Goal: Transaction & Acquisition: Purchase product/service

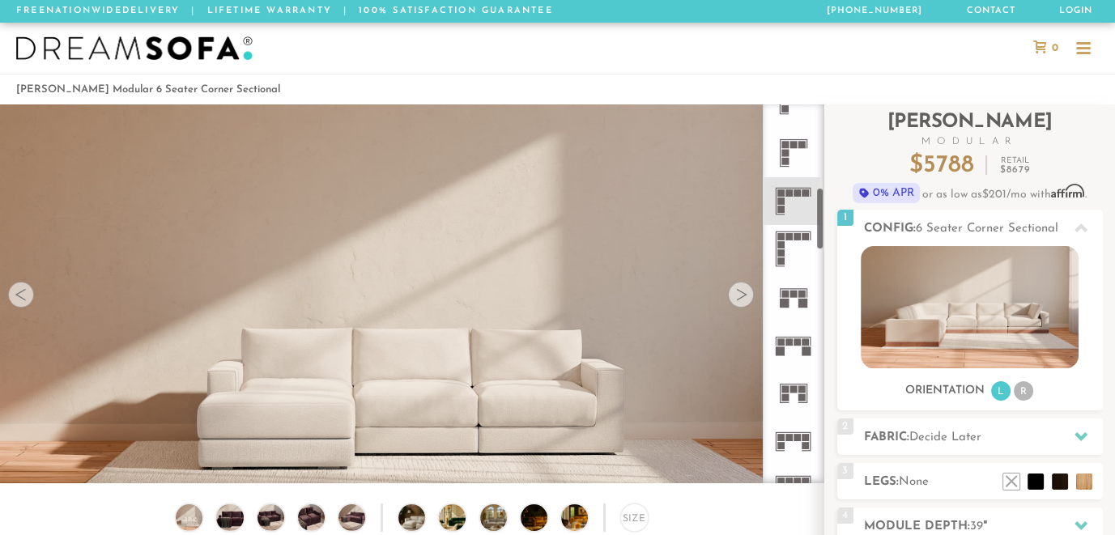
scroll to position [501, 0]
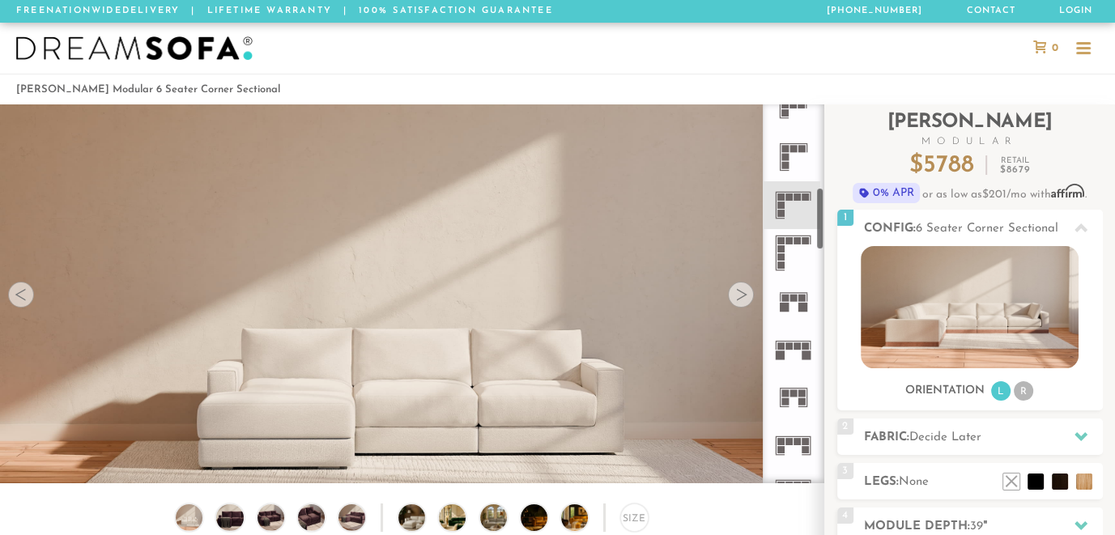
drag, startPoint x: 819, startPoint y: 140, endPoint x: 812, endPoint y: 224, distance: 83.8
click at [812, 224] on div at bounding box center [794, 293] width 62 height 379
click at [774, 200] on icon at bounding box center [794, 205] width 48 height 48
click at [1082, 433] on icon at bounding box center [1081, 437] width 13 height 9
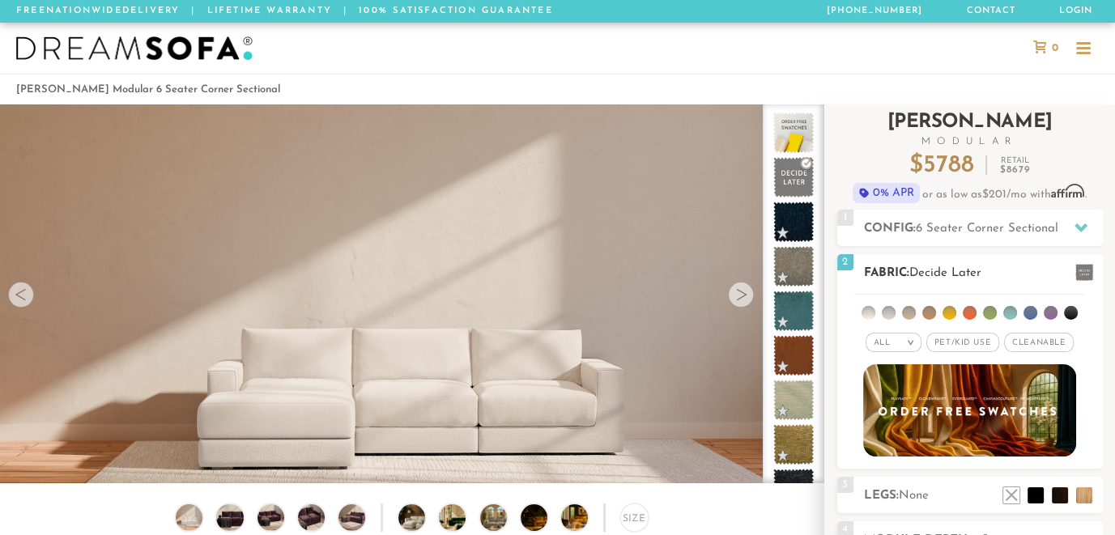
click at [915, 339] on em ">" at bounding box center [911, 343] width 12 height 8
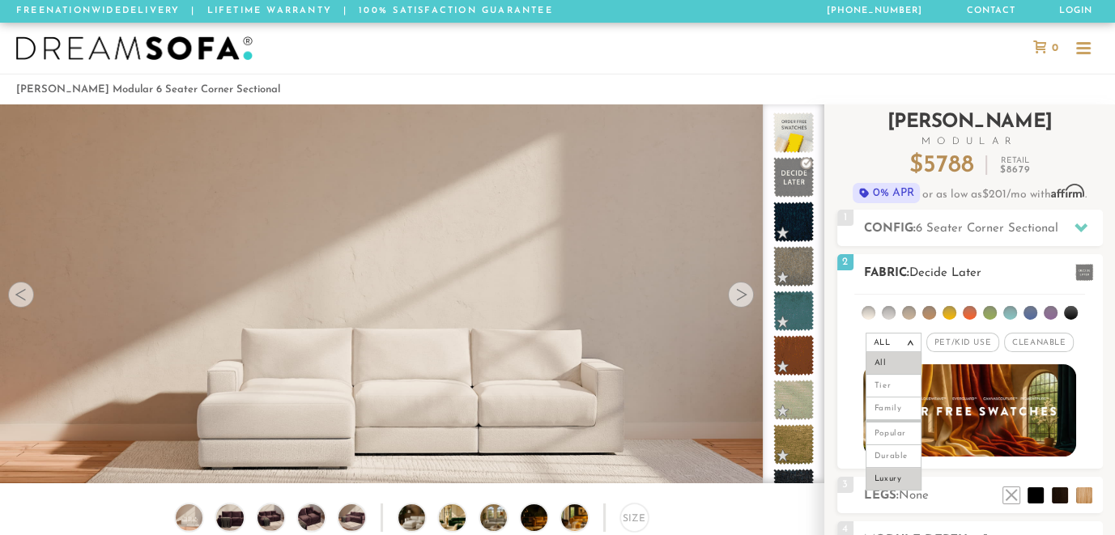
click at [888, 473] on li "Luxury" at bounding box center [894, 479] width 56 height 23
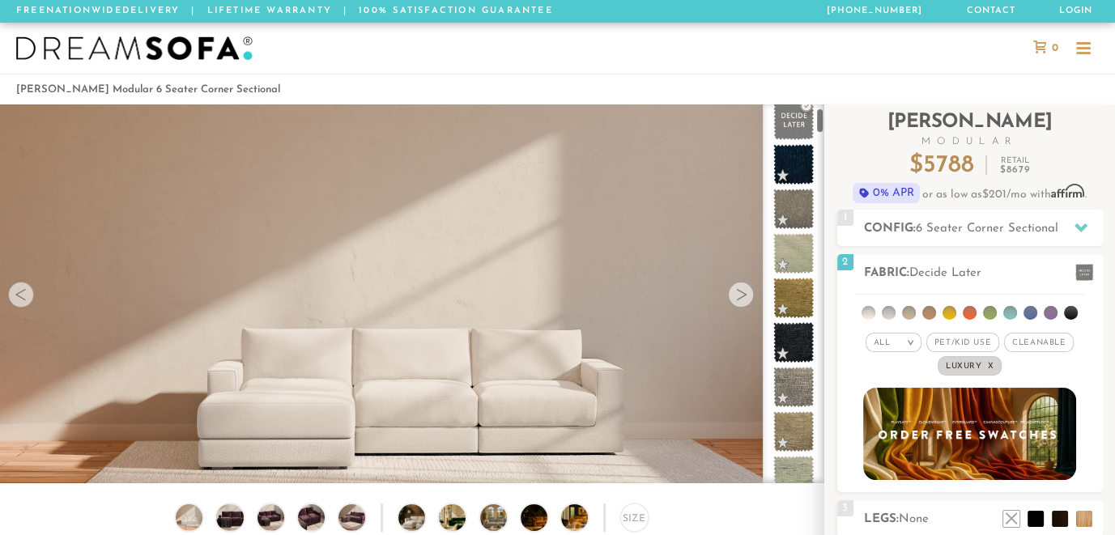
scroll to position [70, 0]
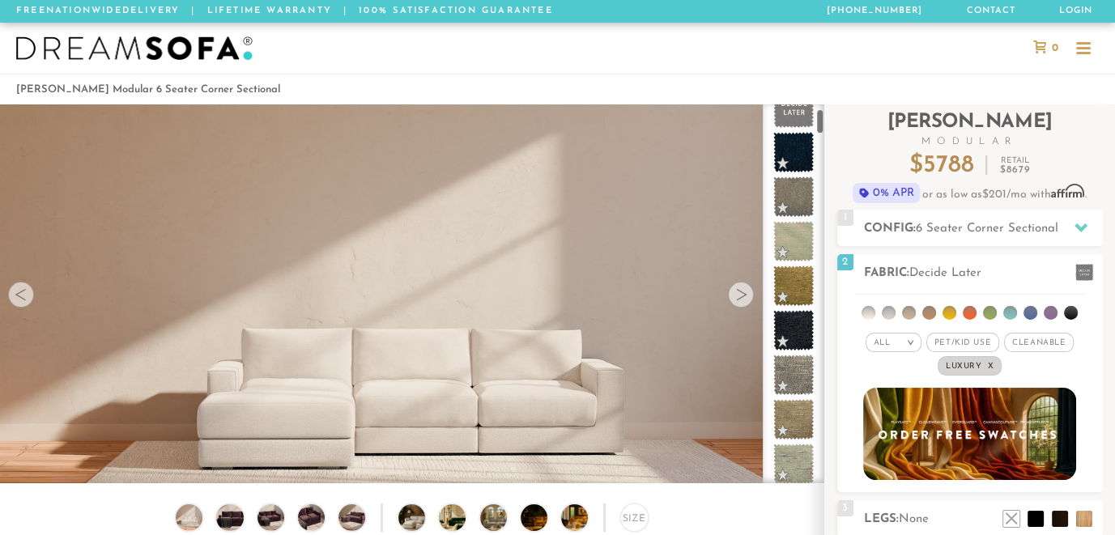
click at [818, 116] on div at bounding box center [794, 293] width 62 height 379
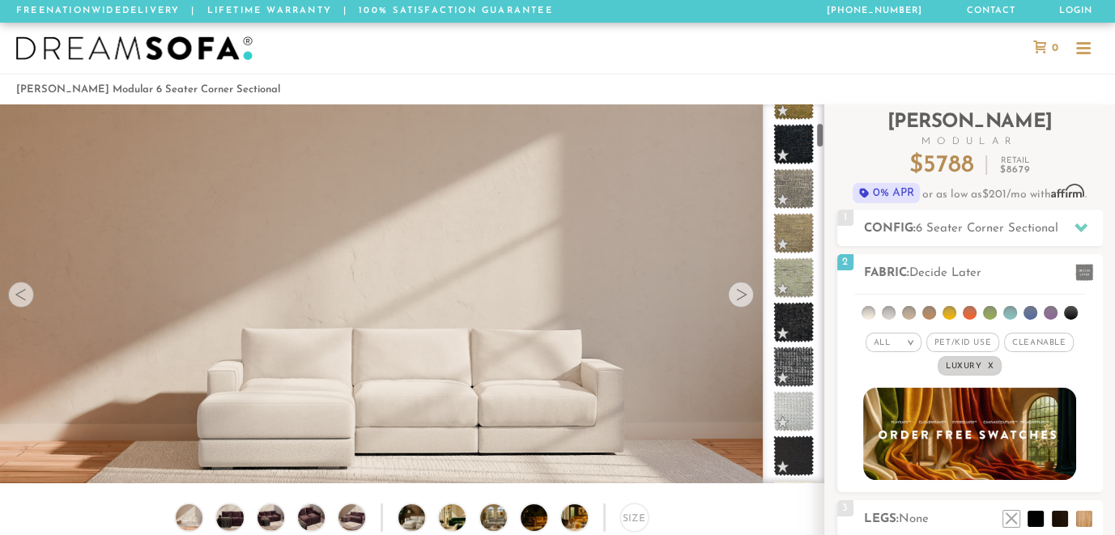
scroll to position [279, 0]
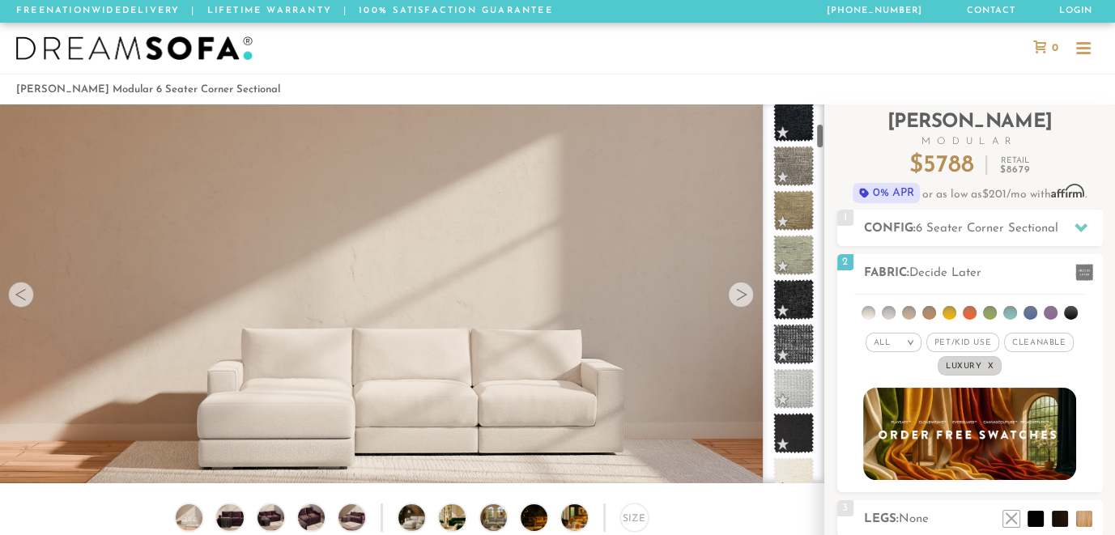
drag, startPoint x: 818, startPoint y: 117, endPoint x: 820, endPoint y: 132, distance: 15.5
click at [820, 132] on div at bounding box center [794, 293] width 62 height 379
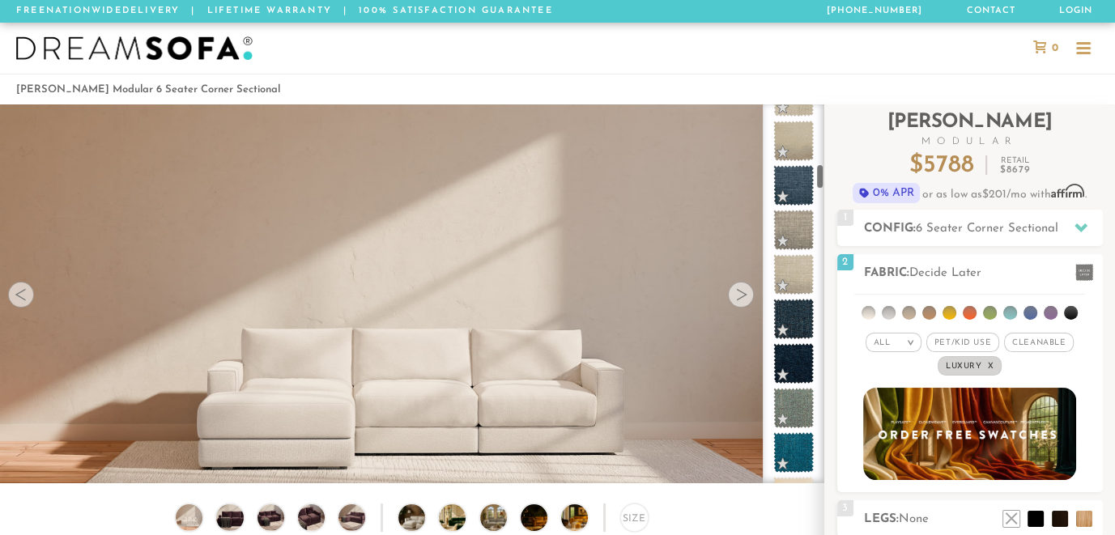
scroll to position [873, 0]
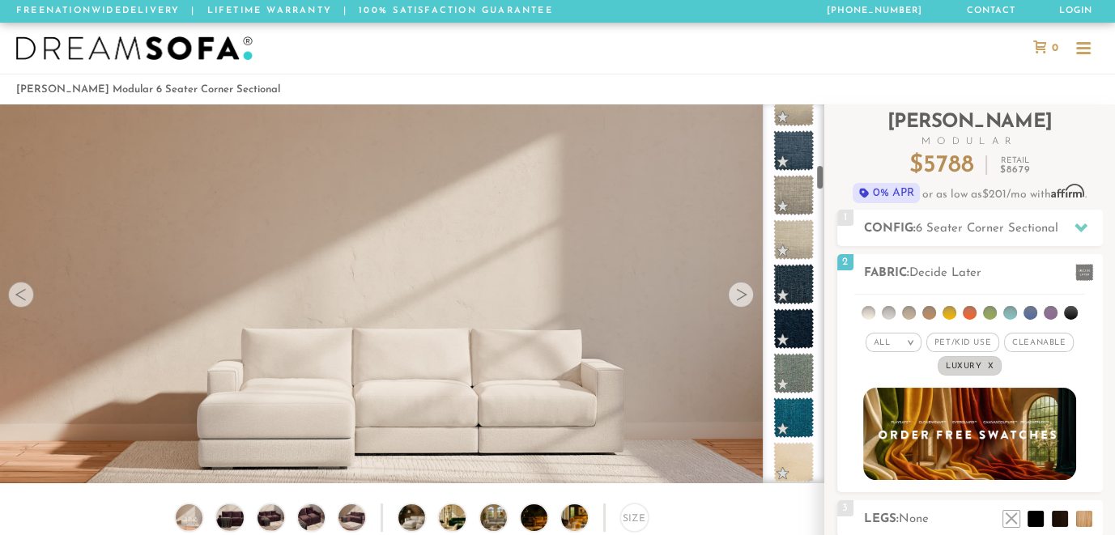
drag, startPoint x: 818, startPoint y: 128, endPoint x: 820, endPoint y: 170, distance: 42.2
click at [820, 170] on div at bounding box center [794, 293] width 62 height 379
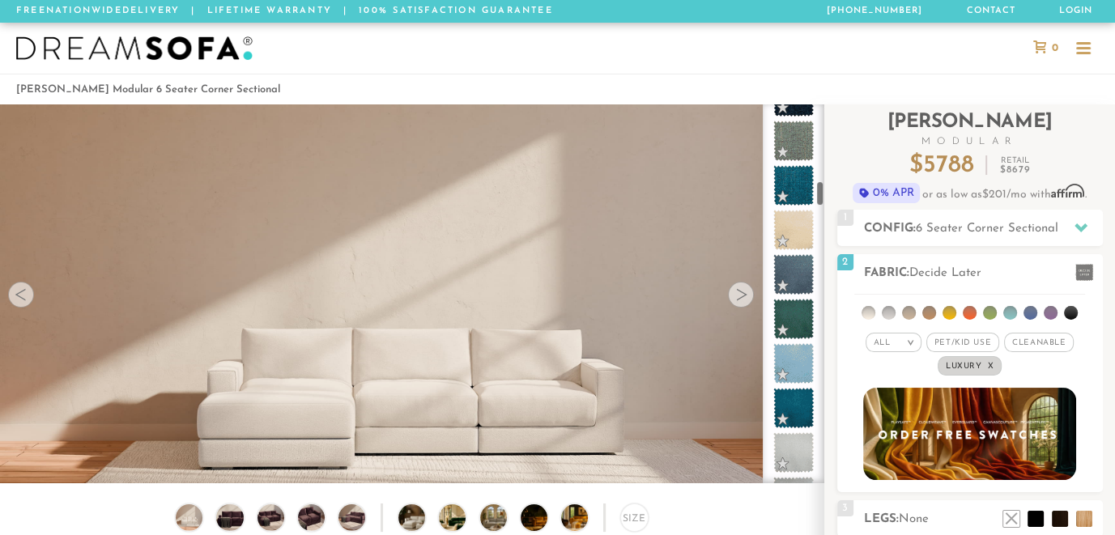
scroll to position [1164, 0]
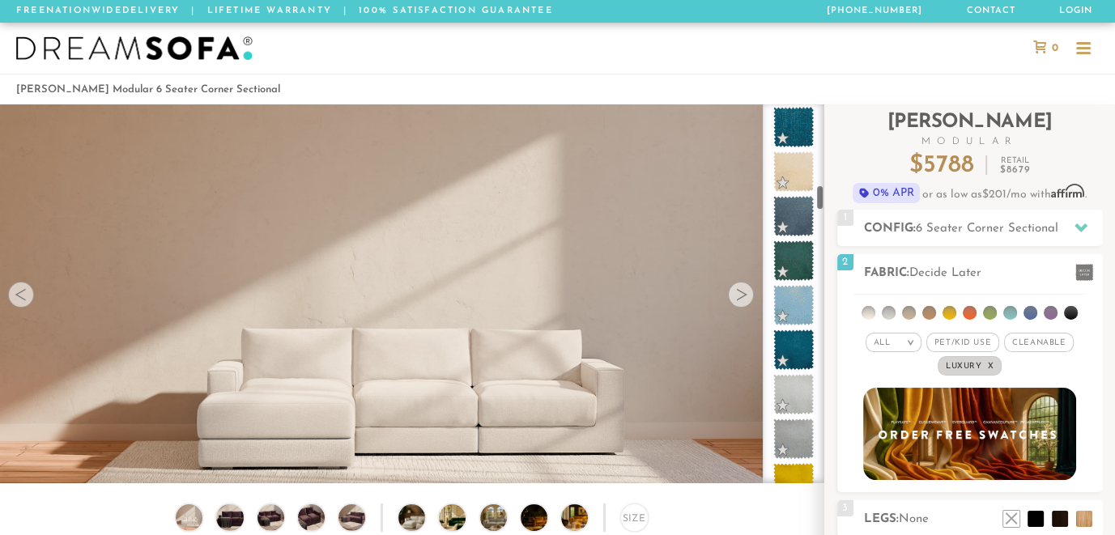
drag, startPoint x: 820, startPoint y: 173, endPoint x: 819, endPoint y: 194, distance: 21.1
click at [819, 194] on div at bounding box center [794, 293] width 62 height 379
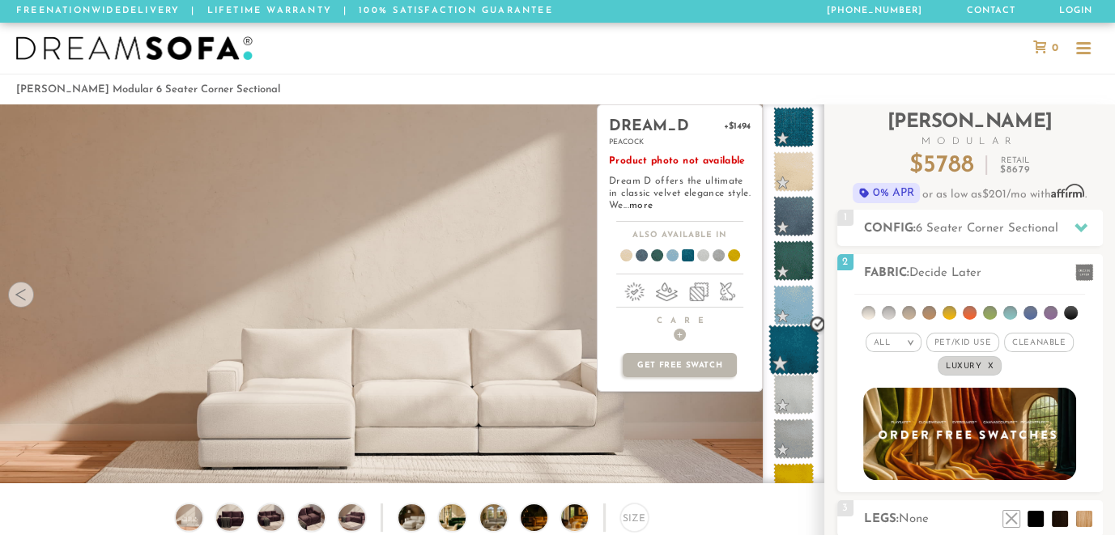
drag, startPoint x: 803, startPoint y: 341, endPoint x: 787, endPoint y: 341, distance: 16.2
click at [787, 341] on span at bounding box center [794, 350] width 51 height 51
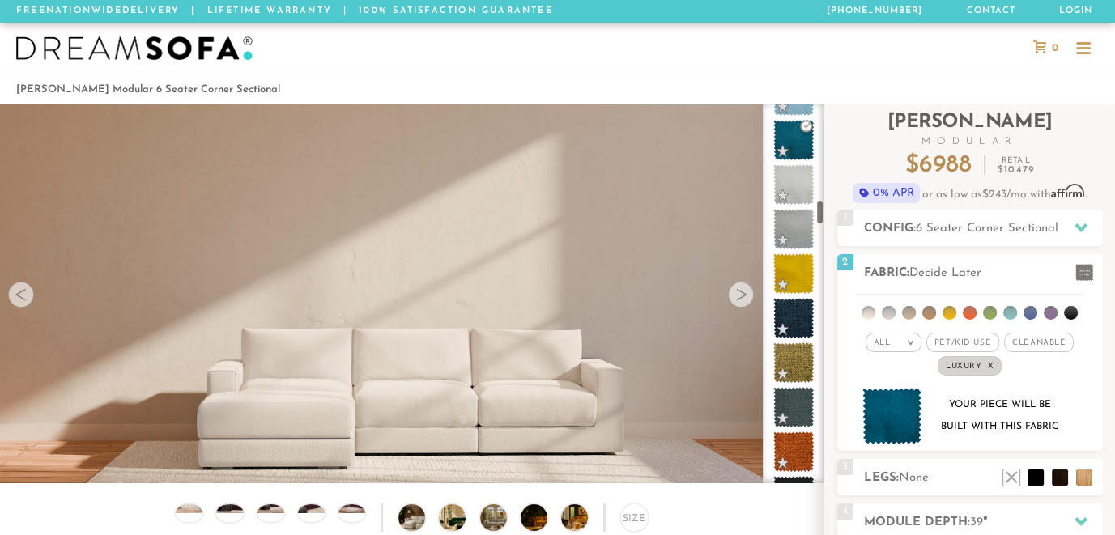
scroll to position [1385, 0]
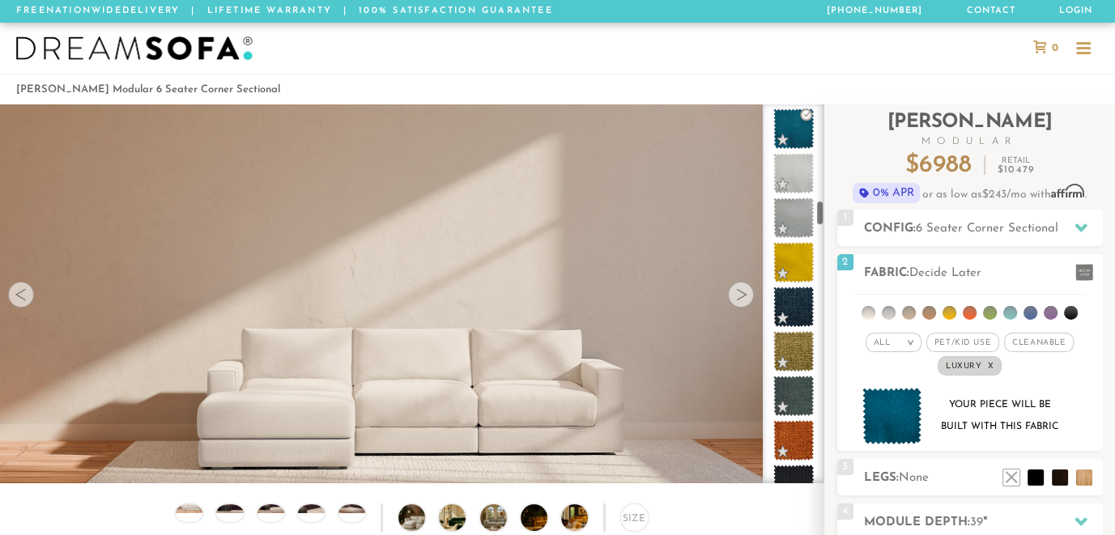
drag, startPoint x: 818, startPoint y: 191, endPoint x: 821, endPoint y: 207, distance: 16.4
click at [821, 207] on div at bounding box center [794, 293] width 62 height 379
click at [821, 204] on div at bounding box center [794, 293] width 62 height 379
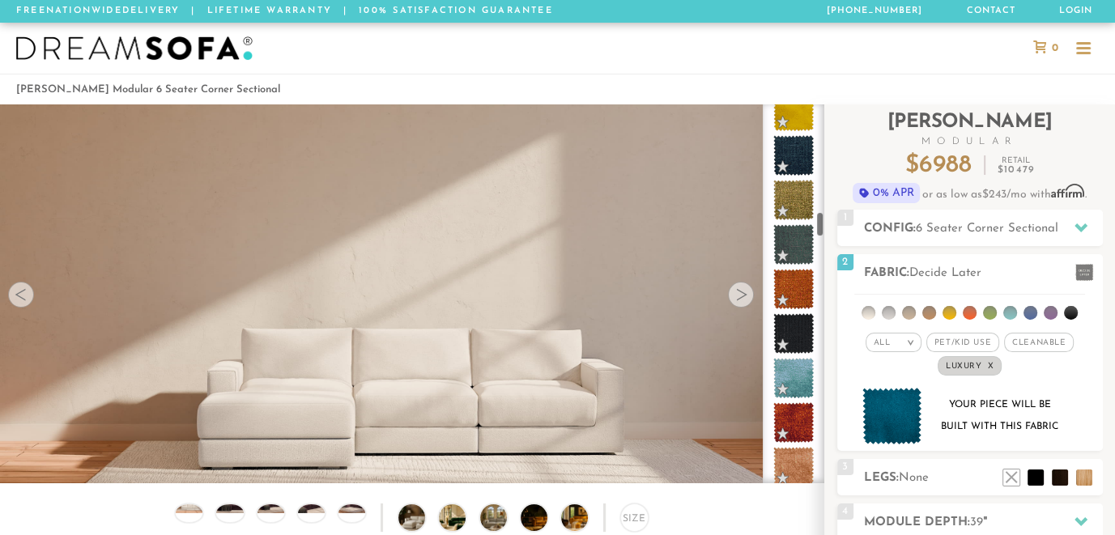
scroll to position [1549, 0]
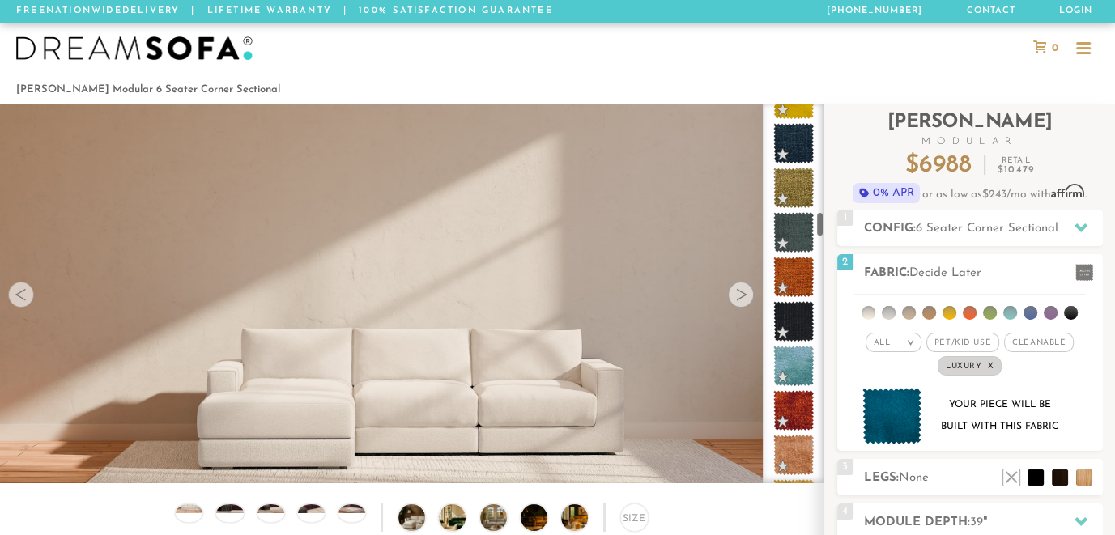
drag, startPoint x: 817, startPoint y: 200, endPoint x: 817, endPoint y: 212, distance: 12.2
click at [817, 212] on div at bounding box center [794, 293] width 62 height 379
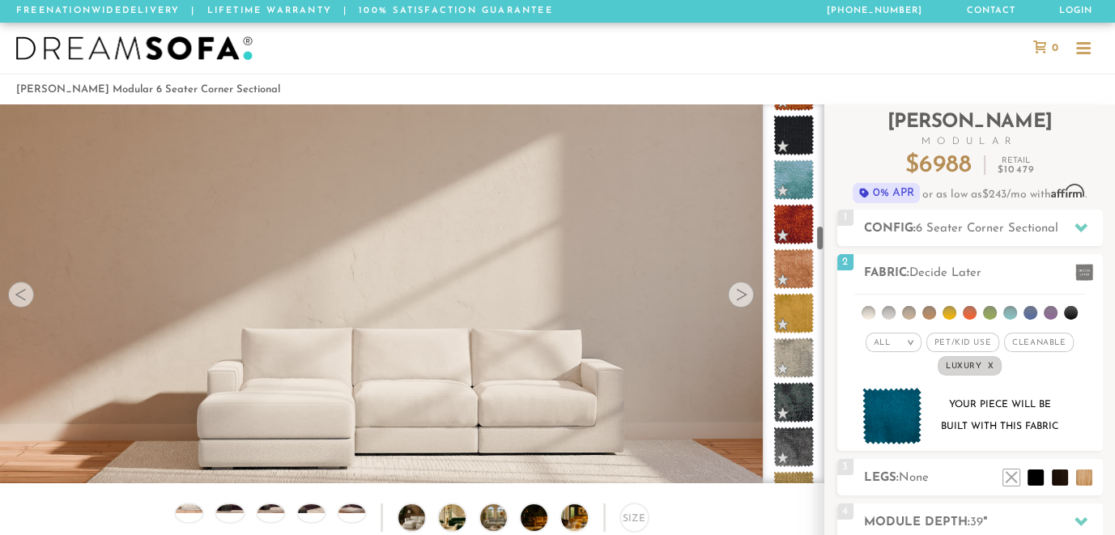
scroll to position [1746, 0]
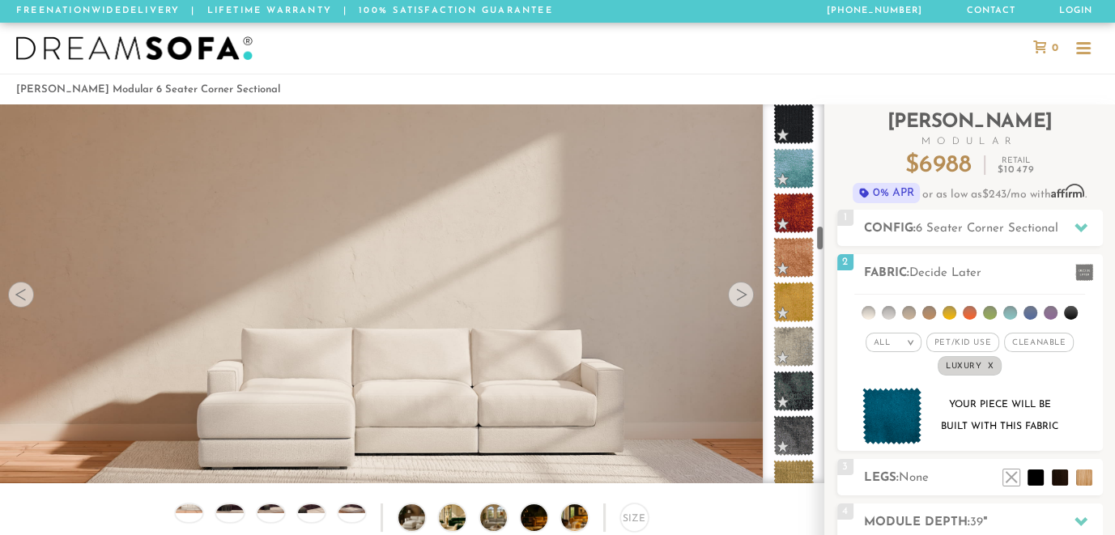
drag, startPoint x: 819, startPoint y: 219, endPoint x: 821, endPoint y: 233, distance: 14.7
click at [821, 233] on div at bounding box center [794, 293] width 62 height 379
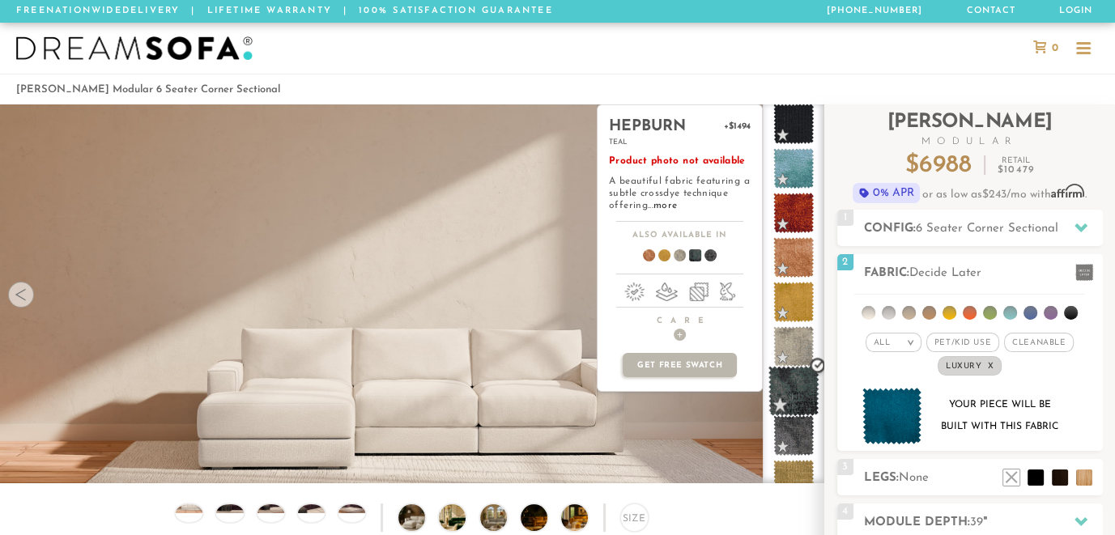
click at [784, 381] on span at bounding box center [794, 391] width 51 height 51
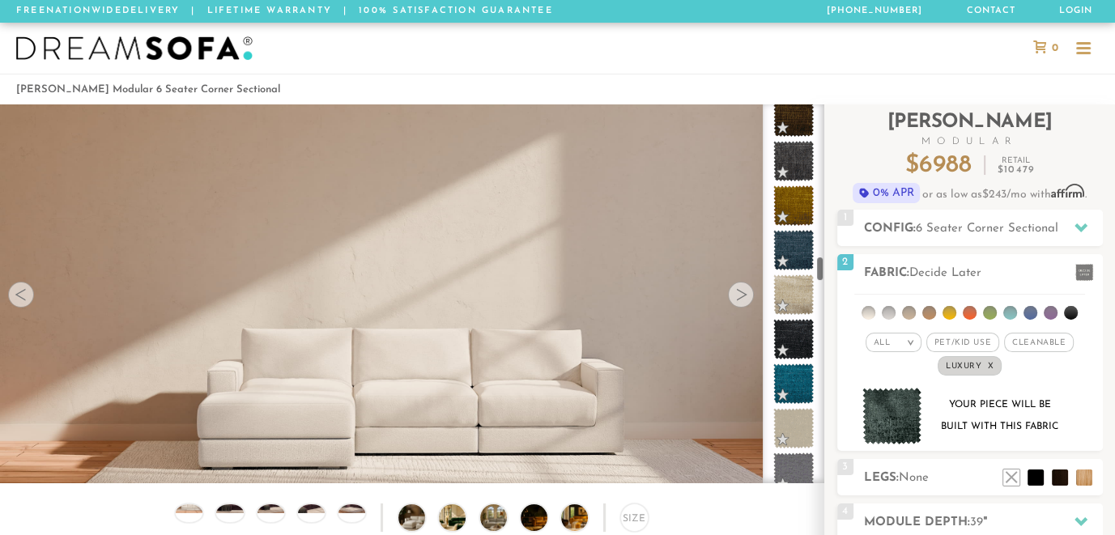
scroll to position [2189, 0]
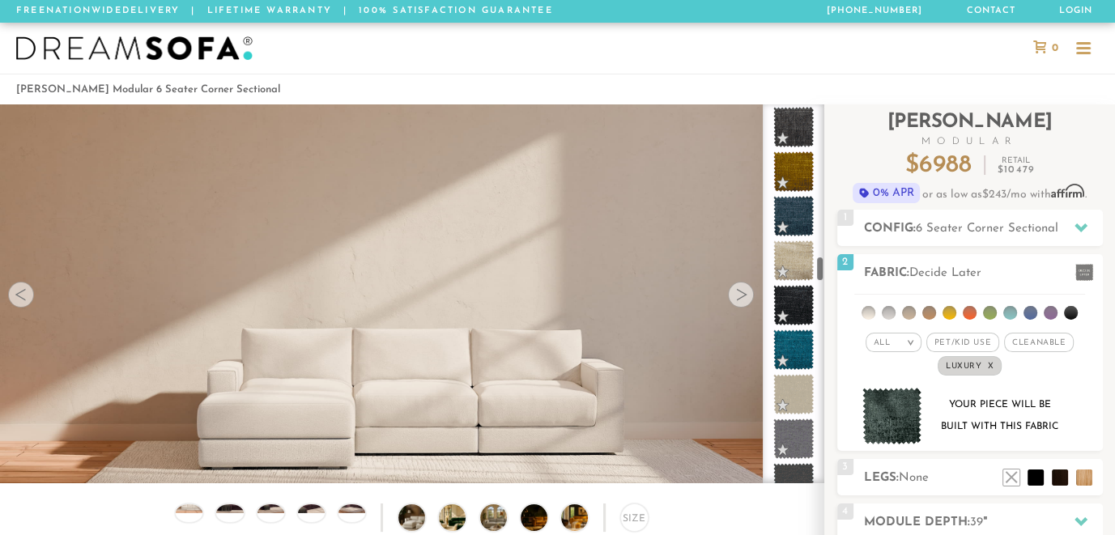
drag, startPoint x: 819, startPoint y: 228, endPoint x: 821, endPoint y: 260, distance: 31.7
click at [821, 260] on div at bounding box center [794, 293] width 62 height 379
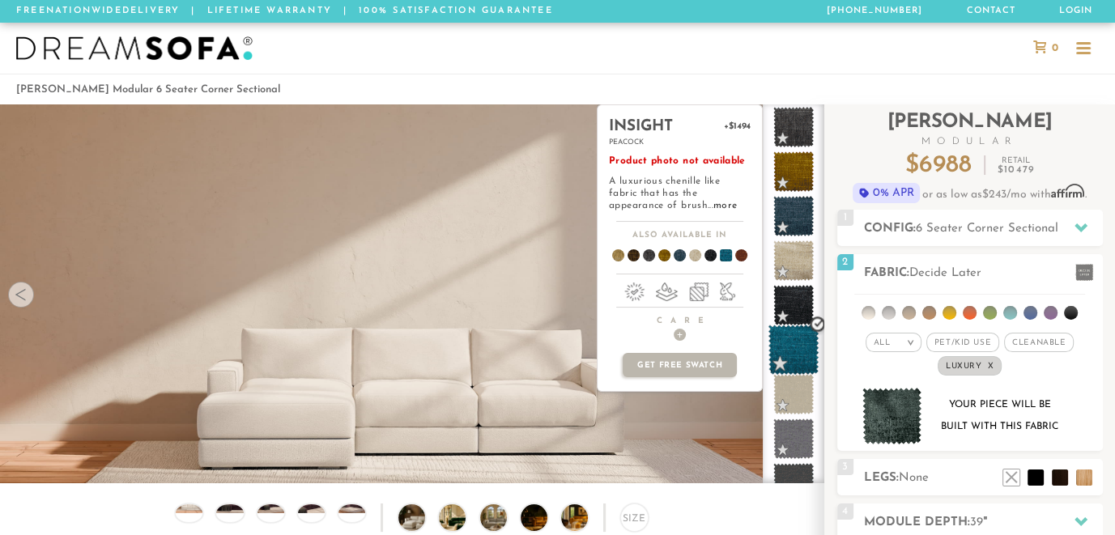
click at [799, 335] on span at bounding box center [794, 350] width 51 height 51
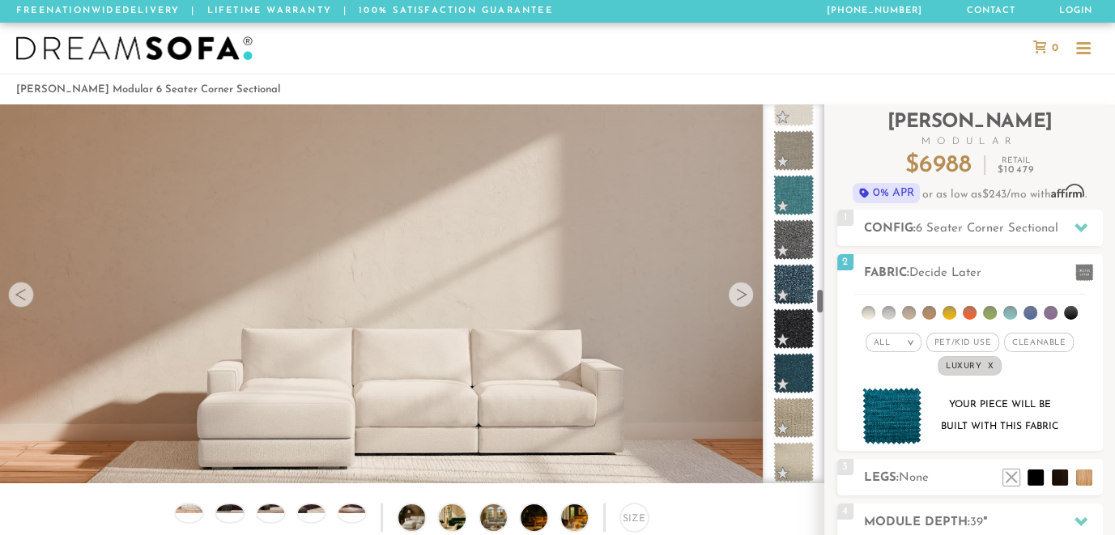
scroll to position [2679, 0]
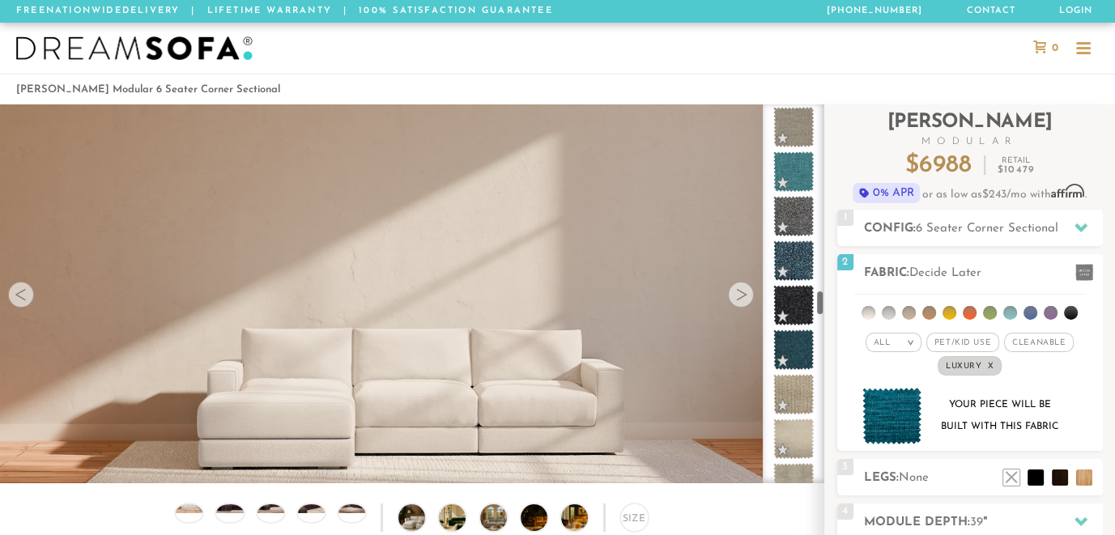
drag, startPoint x: 819, startPoint y: 257, endPoint x: 817, endPoint y: 292, distance: 34.9
click at [817, 292] on div at bounding box center [794, 293] width 62 height 379
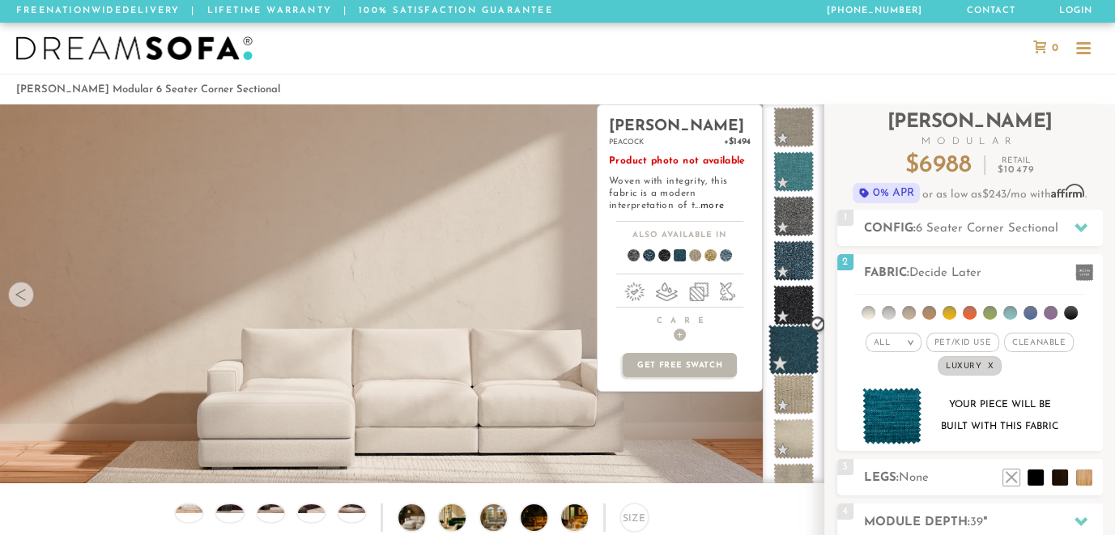
click at [793, 335] on span at bounding box center [794, 350] width 51 height 51
click at [714, 201] on link "more" at bounding box center [712, 206] width 23 height 10
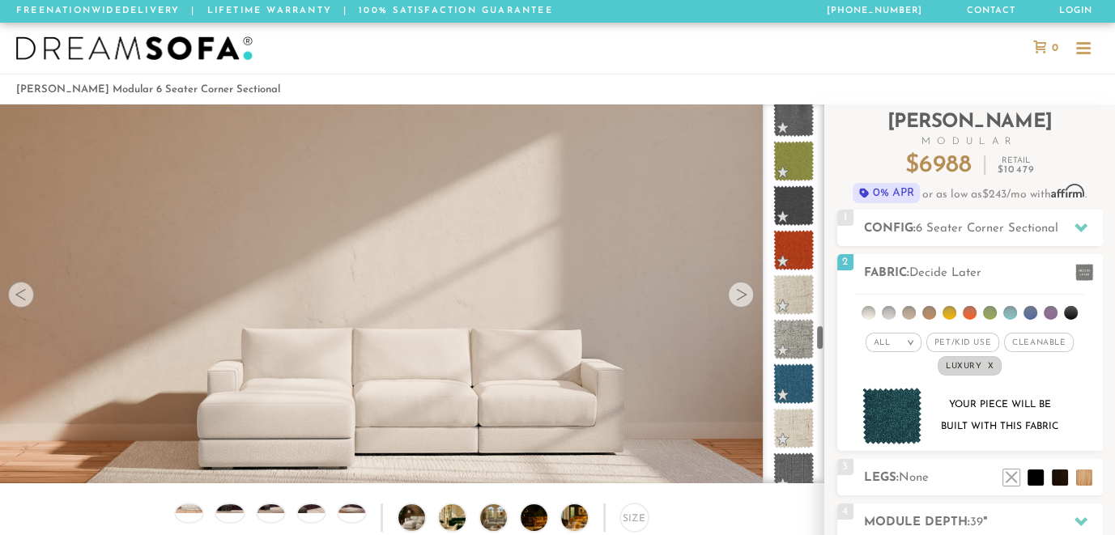
scroll to position [3191, 0]
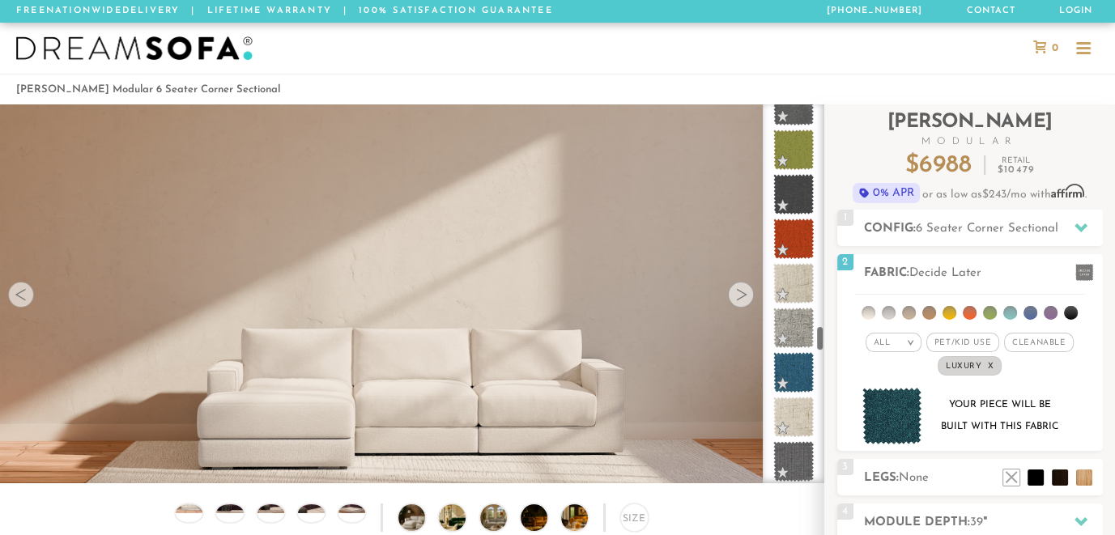
drag, startPoint x: 817, startPoint y: 294, endPoint x: 816, endPoint y: 330, distance: 36.5
click at [816, 330] on div at bounding box center [794, 293] width 62 height 379
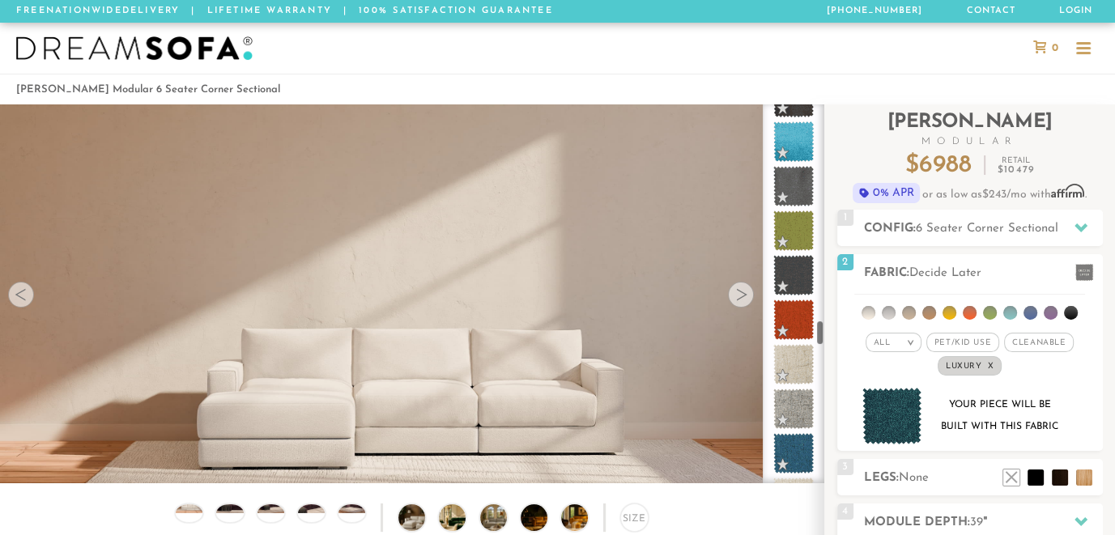
scroll to position [3098, 0]
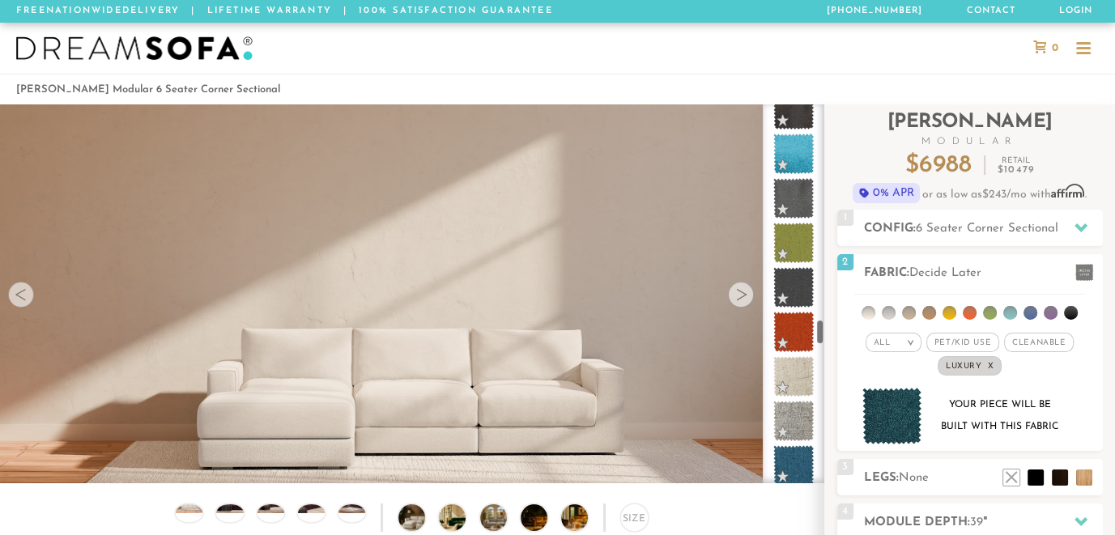
click at [818, 329] on div at bounding box center [794, 293] width 62 height 379
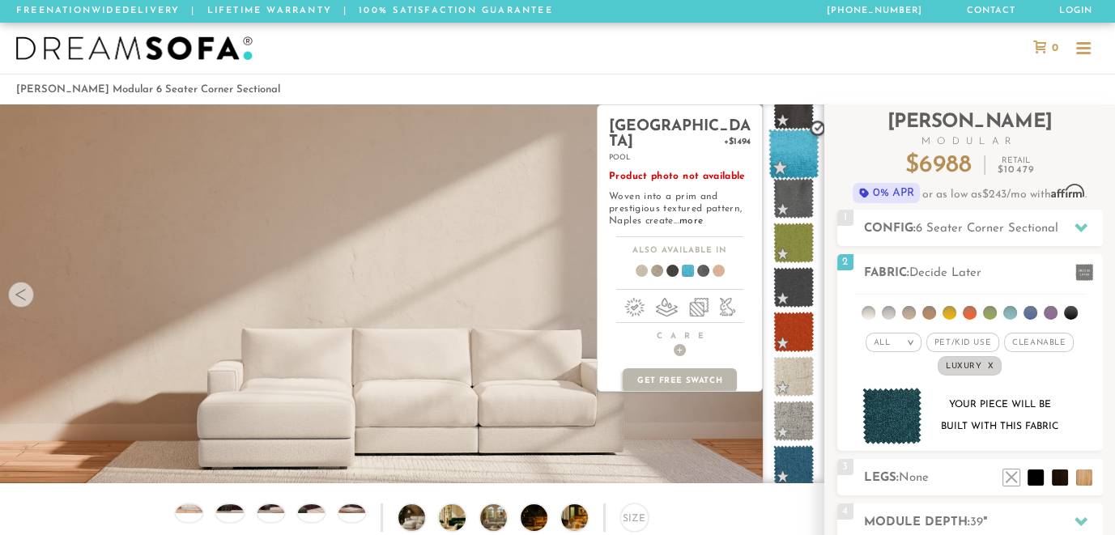
click at [788, 152] on span at bounding box center [794, 154] width 51 height 51
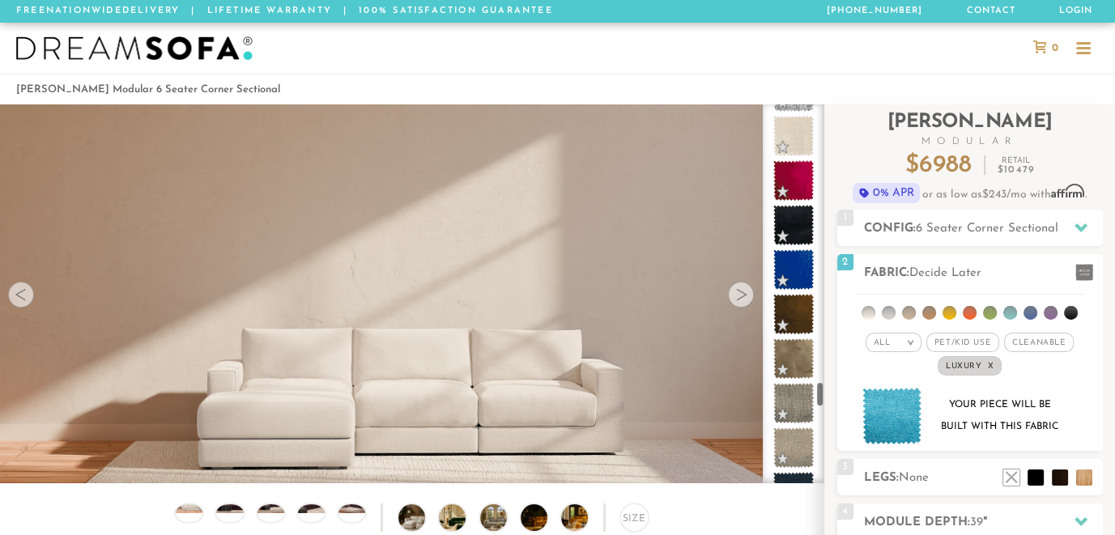
scroll to position [3983, 0]
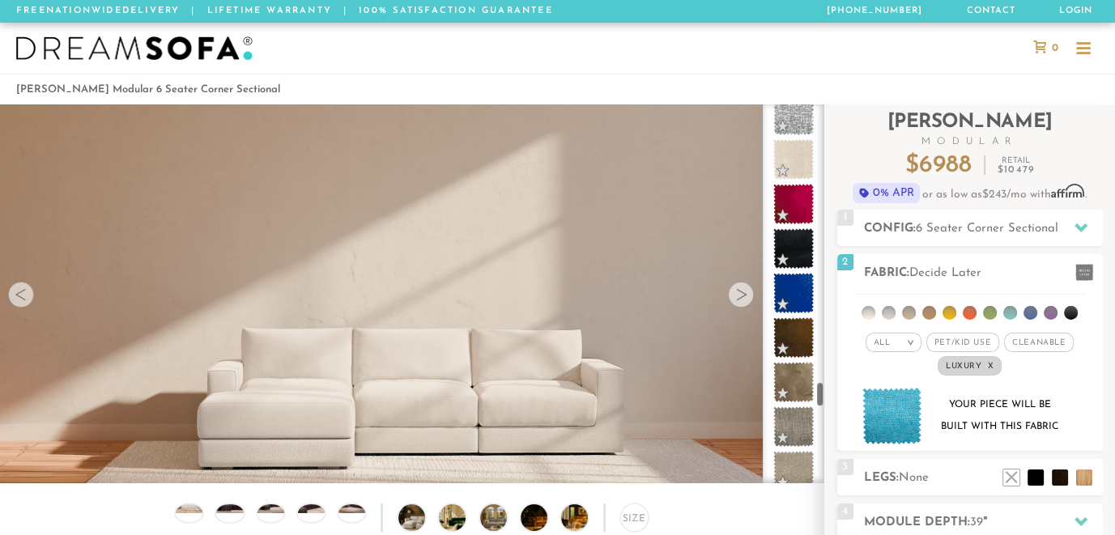
drag, startPoint x: 819, startPoint y: 326, endPoint x: 823, endPoint y: 388, distance: 62.5
click at [823, 388] on div at bounding box center [794, 293] width 62 height 379
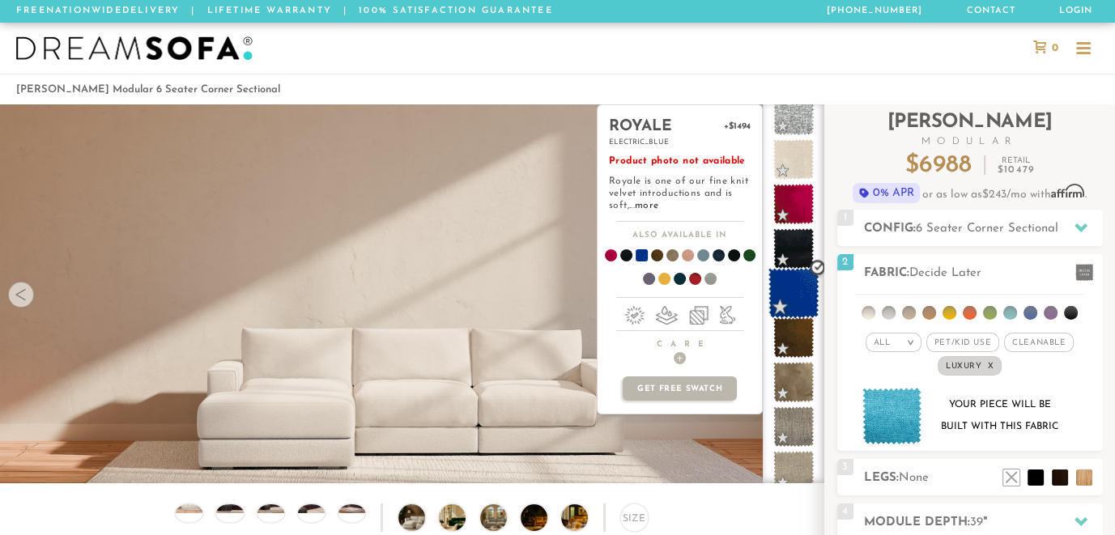
click at [799, 286] on span at bounding box center [794, 293] width 51 height 51
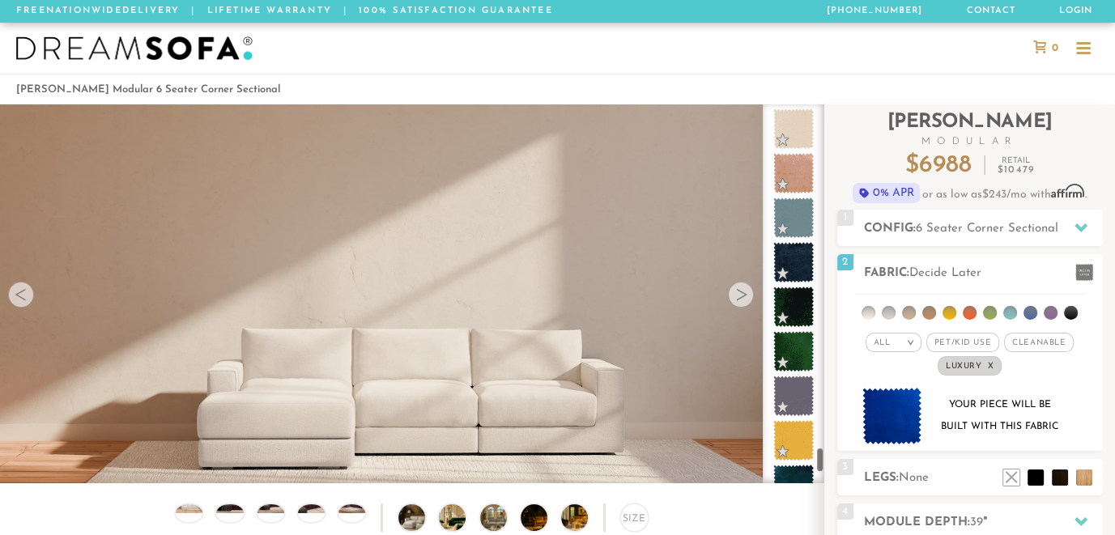
scroll to position [4962, 0]
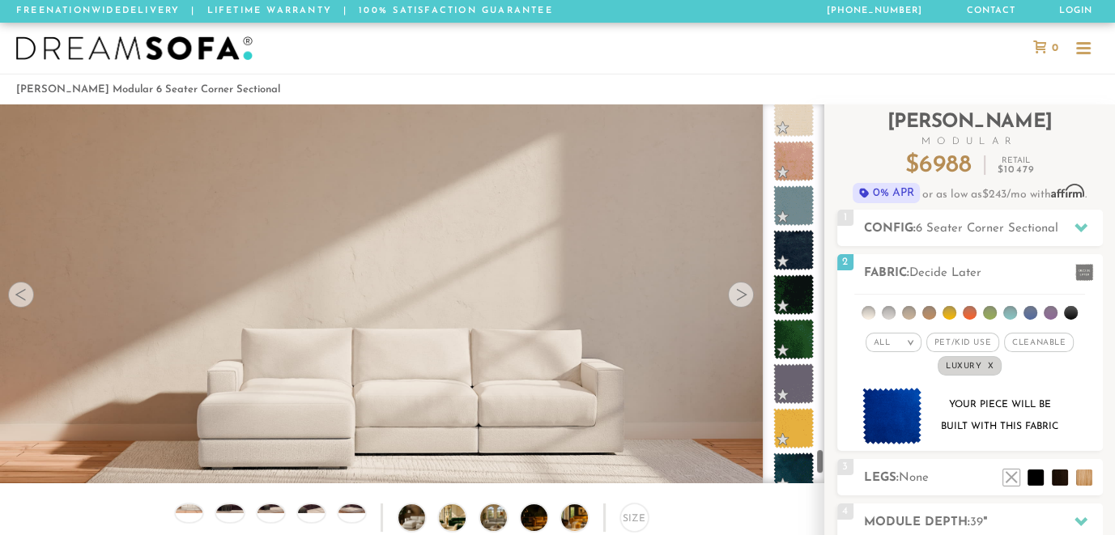
drag, startPoint x: 818, startPoint y: 385, endPoint x: 821, endPoint y: 454, distance: 68.9
click at [821, 454] on div at bounding box center [794, 293] width 62 height 379
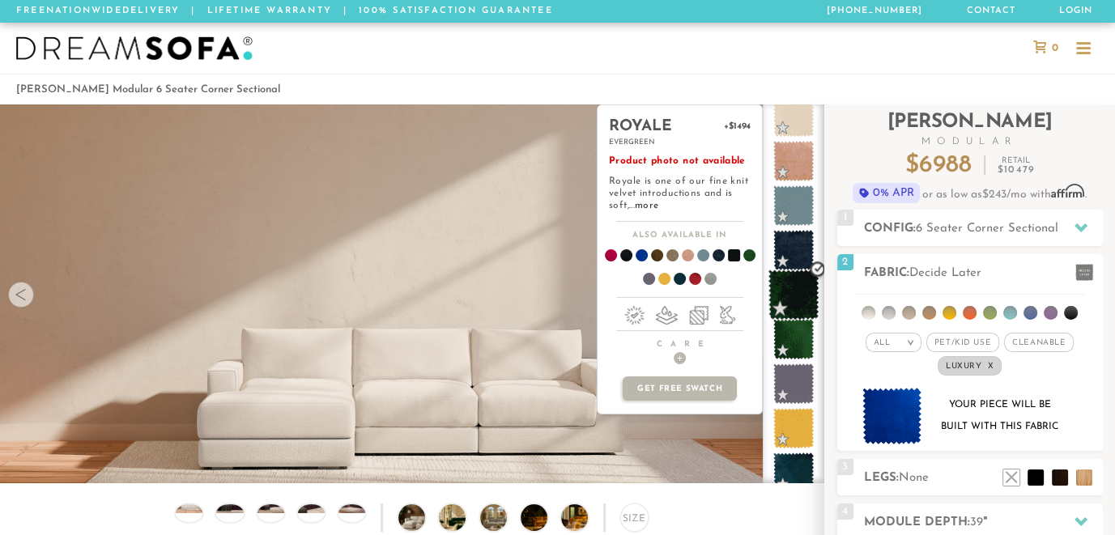
click at [801, 292] on span at bounding box center [794, 295] width 51 height 51
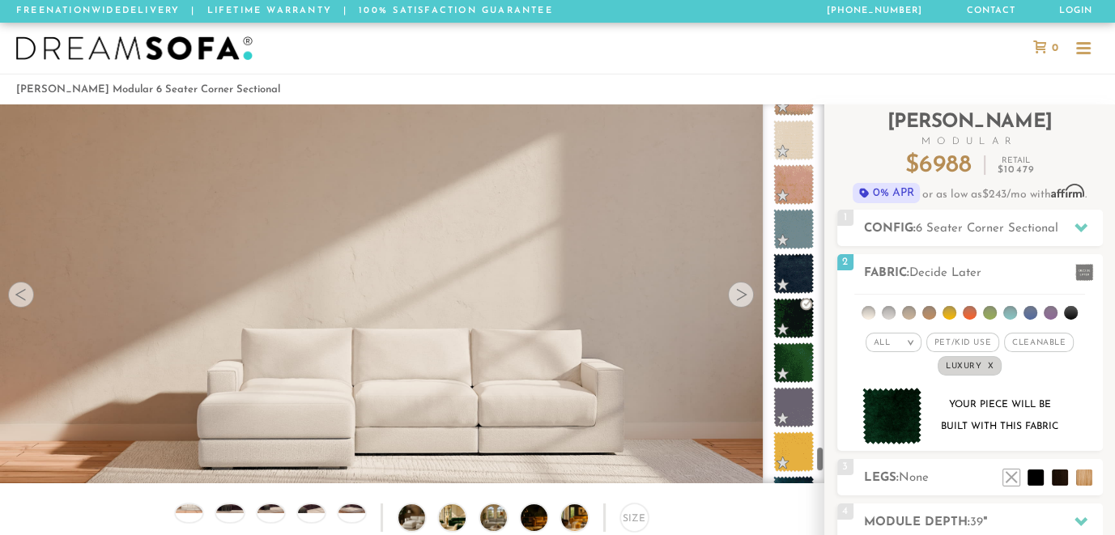
scroll to position [4926, 0]
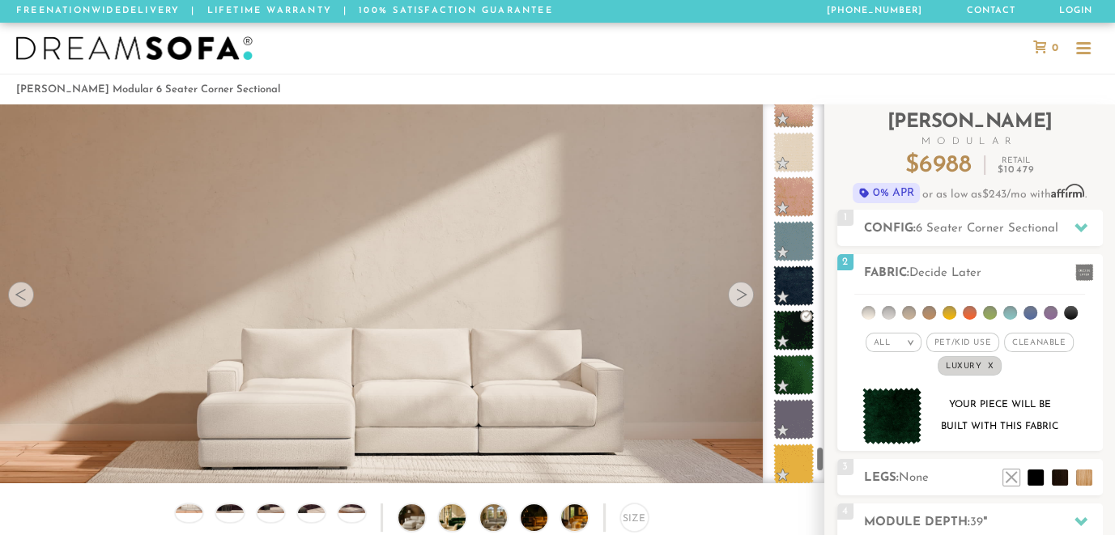
click at [819, 448] on div at bounding box center [794, 293] width 62 height 379
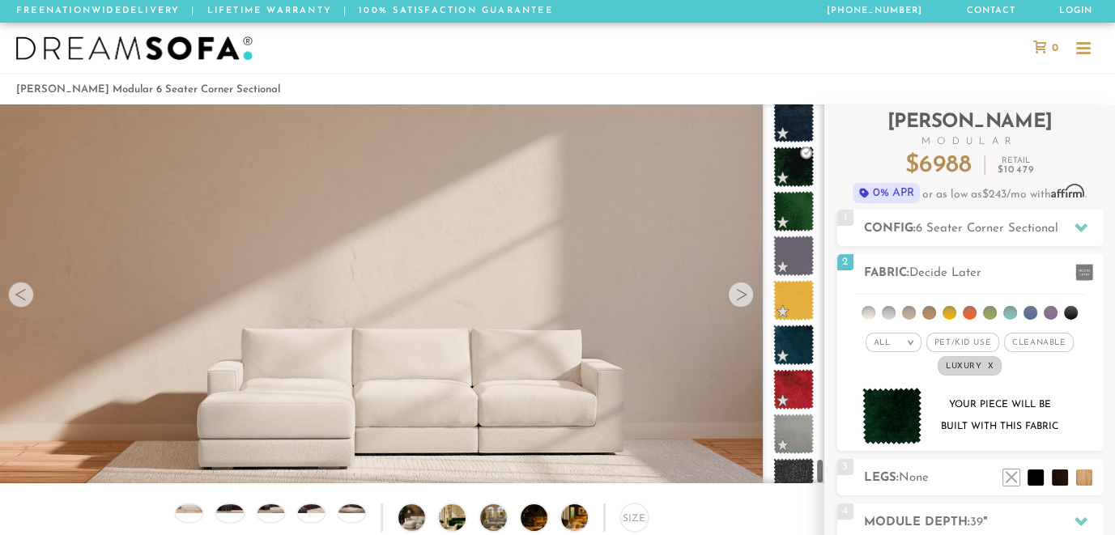
scroll to position [5151, 0]
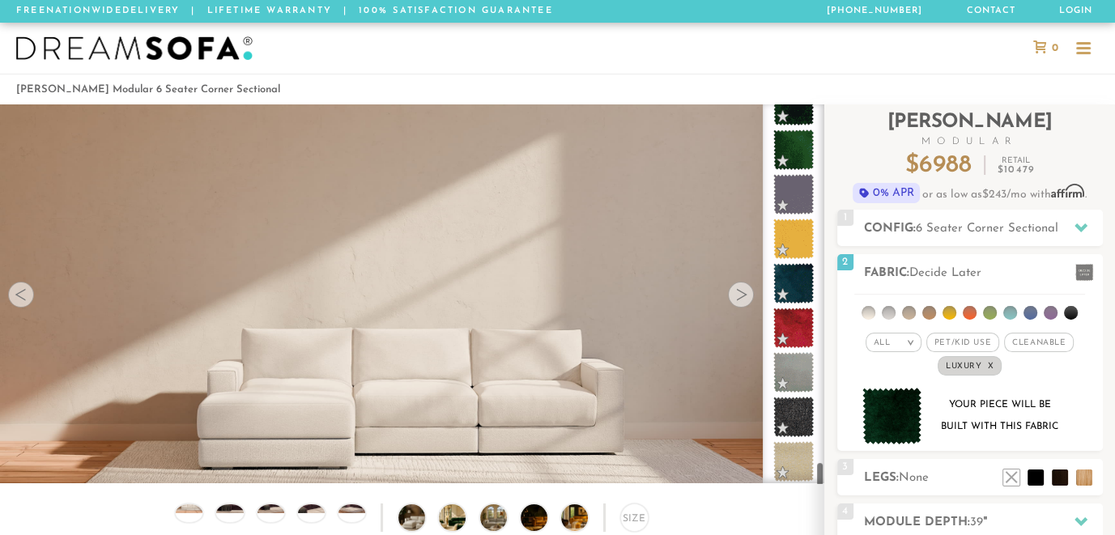
drag, startPoint x: 821, startPoint y: 450, endPoint x: 818, endPoint y: 478, distance: 28.5
click at [818, 478] on div at bounding box center [794, 293] width 62 height 379
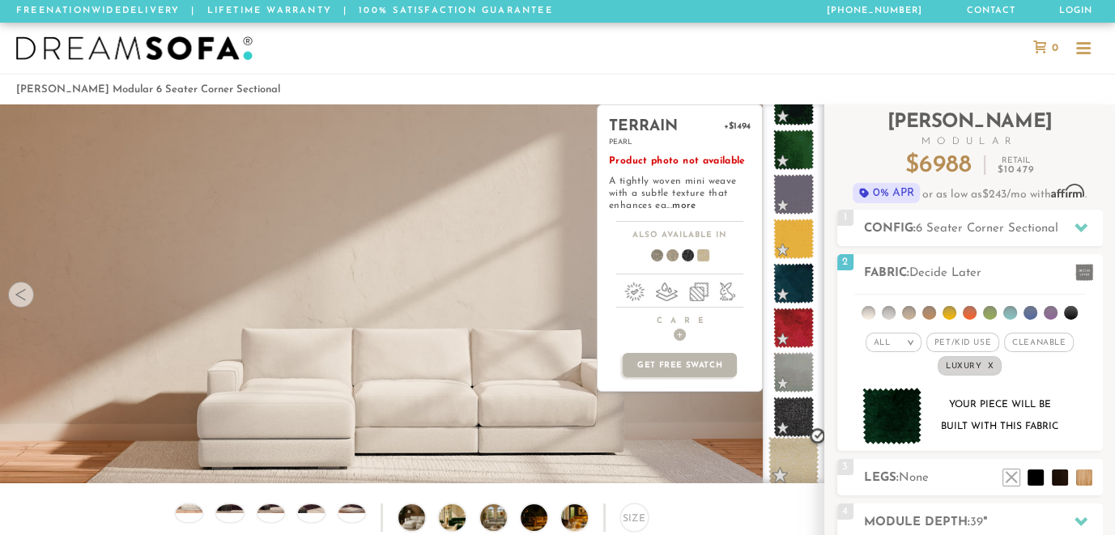
click at [790, 452] on span at bounding box center [794, 462] width 51 height 51
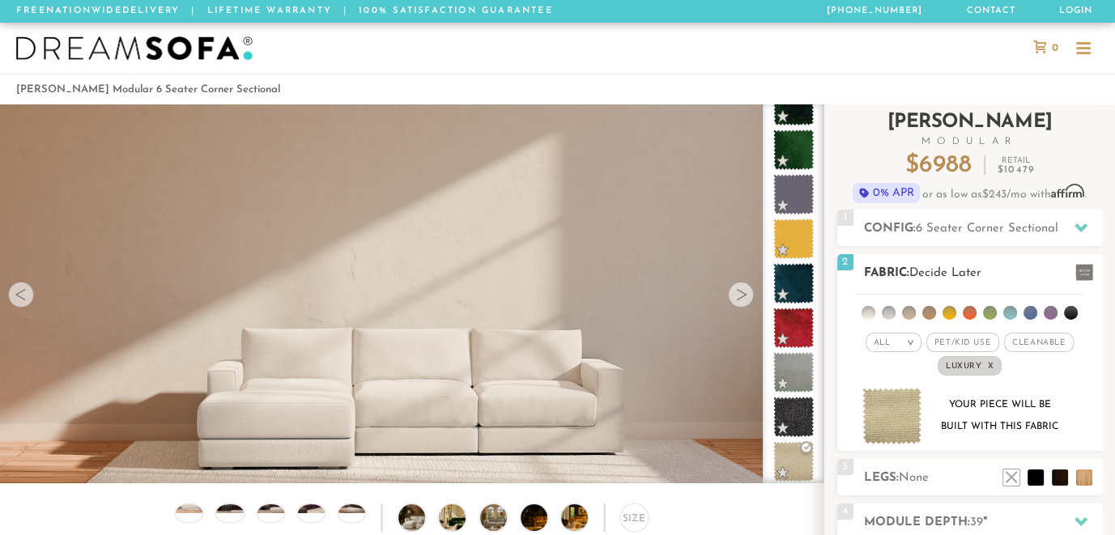
click at [912, 339] on em ">" at bounding box center [911, 343] width 12 height 8
click at [886, 382] on li "Tier" at bounding box center [894, 386] width 56 height 23
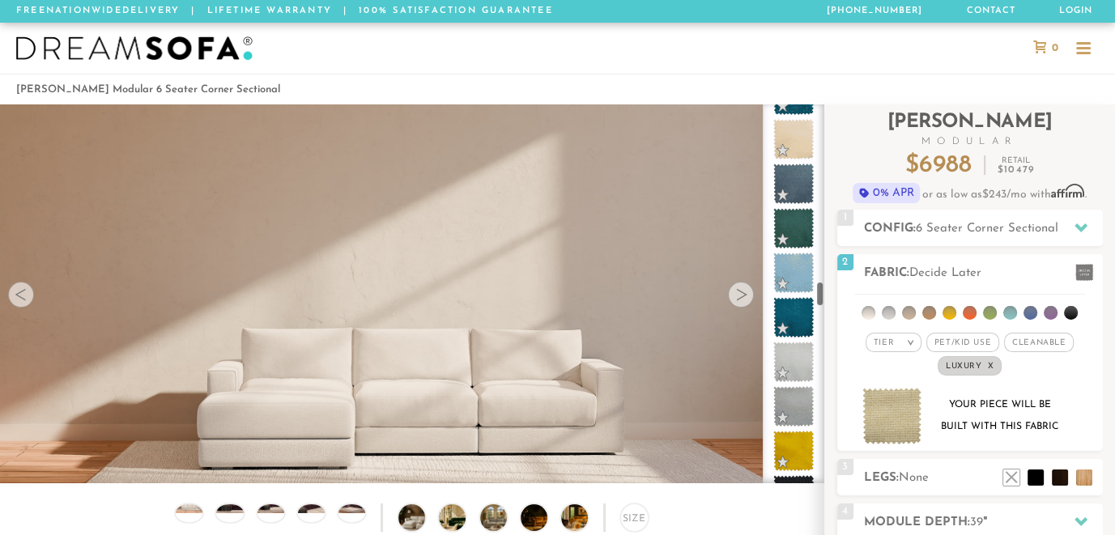
scroll to position [2599, 0]
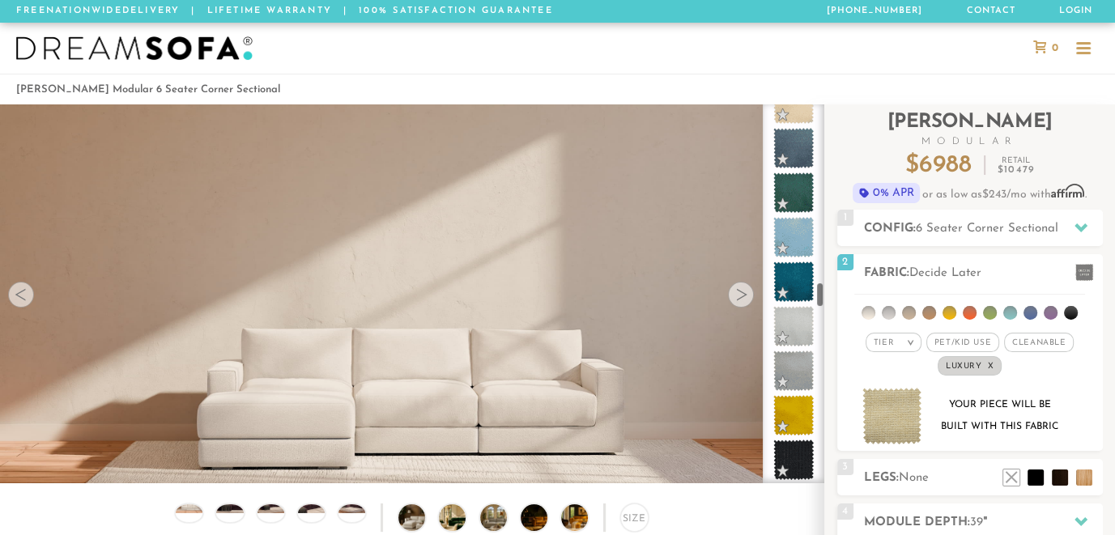
drag, startPoint x: 818, startPoint y: 113, endPoint x: 819, endPoint y: 291, distance: 178.2
click at [819, 291] on div "Tier 1 Tier 2 Tier 3 Tier 4 Tier 5" at bounding box center [794, 293] width 62 height 379
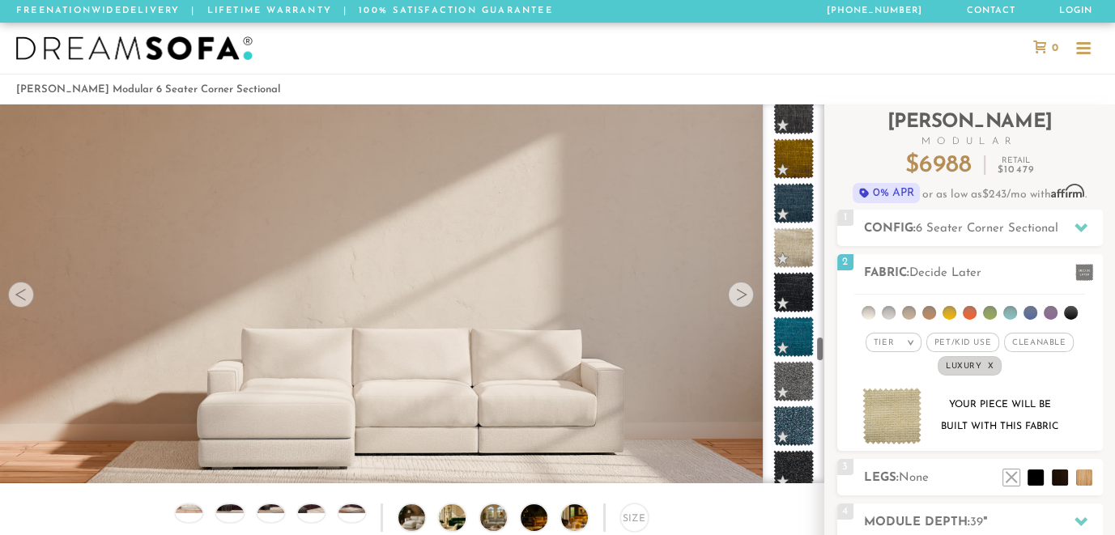
scroll to position [3403, 0]
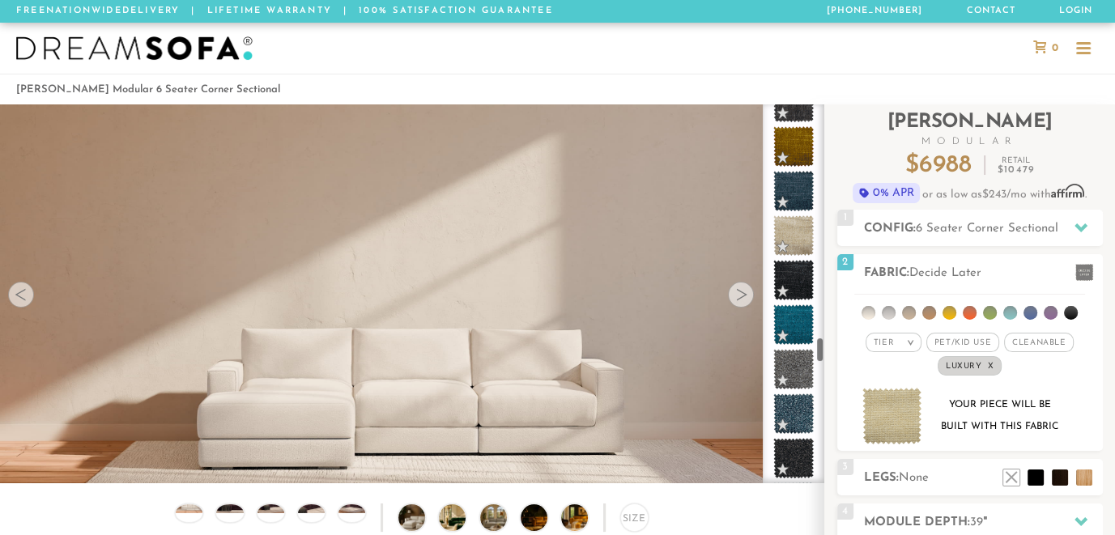
drag, startPoint x: 819, startPoint y: 288, endPoint x: 821, endPoint y: 343, distance: 55.9
click at [821, 343] on div "Tier 1 Tier 2 Tier 3 Tier 4 Tier 5" at bounding box center [794, 293] width 62 height 379
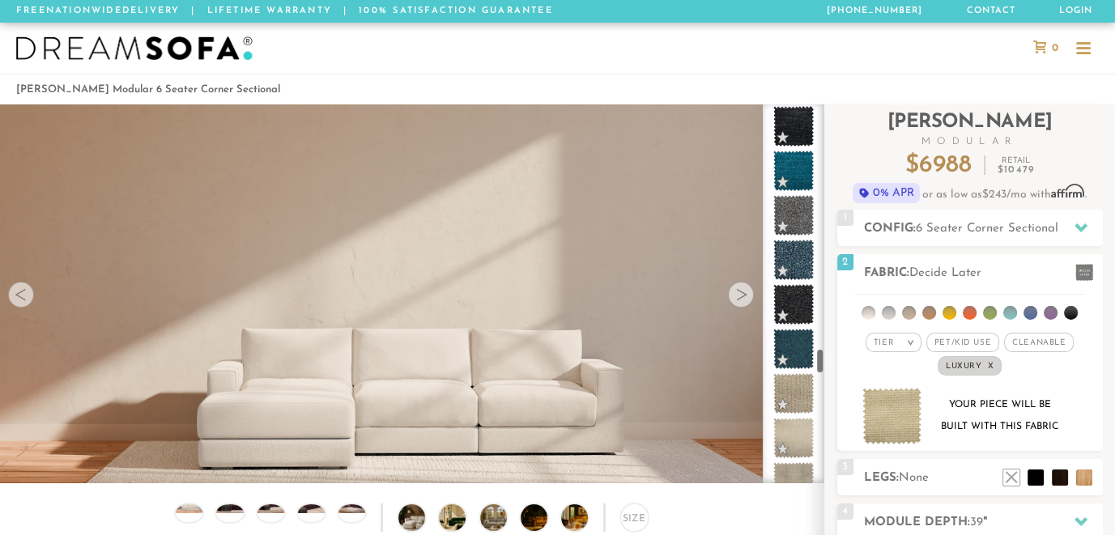
scroll to position [3568, 0]
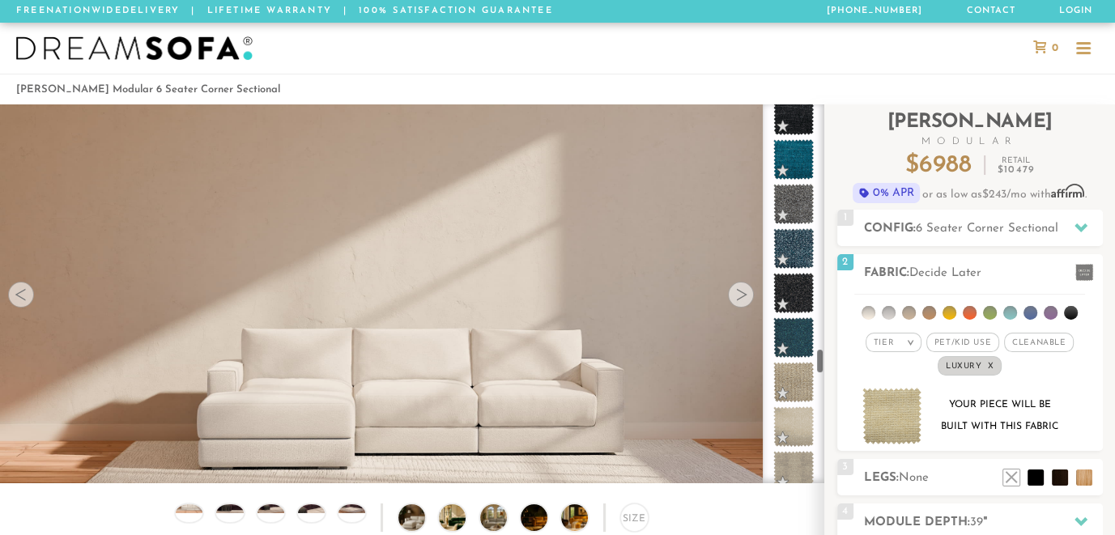
drag, startPoint x: 820, startPoint y: 340, endPoint x: 819, endPoint y: 352, distance: 12.2
click at [819, 352] on div "Tier 1 Tier 2 Tier 3 Tier 4 Tier 5" at bounding box center [794, 293] width 62 height 379
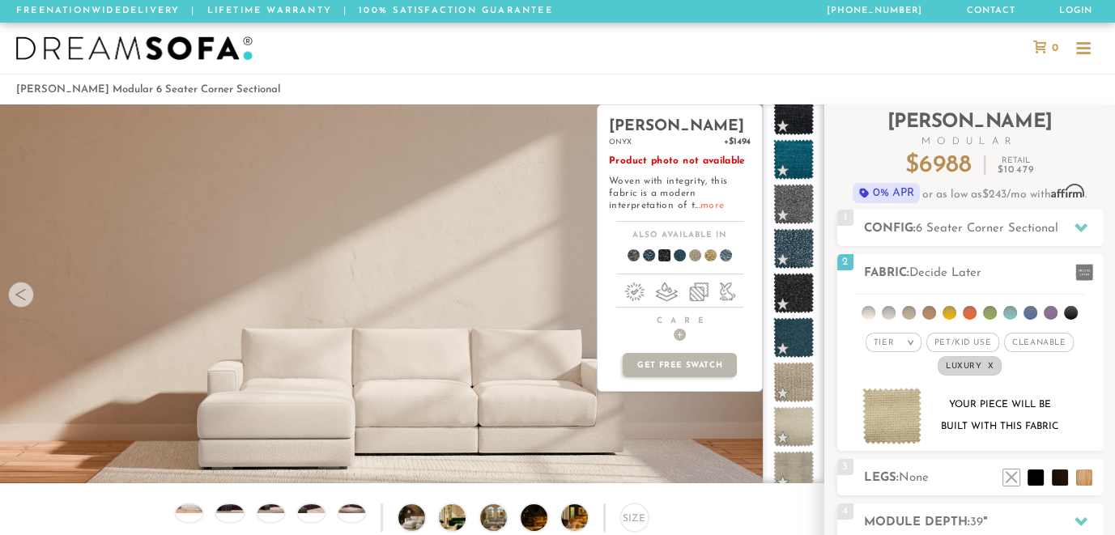
click at [711, 201] on link "more" at bounding box center [712, 206] width 23 height 10
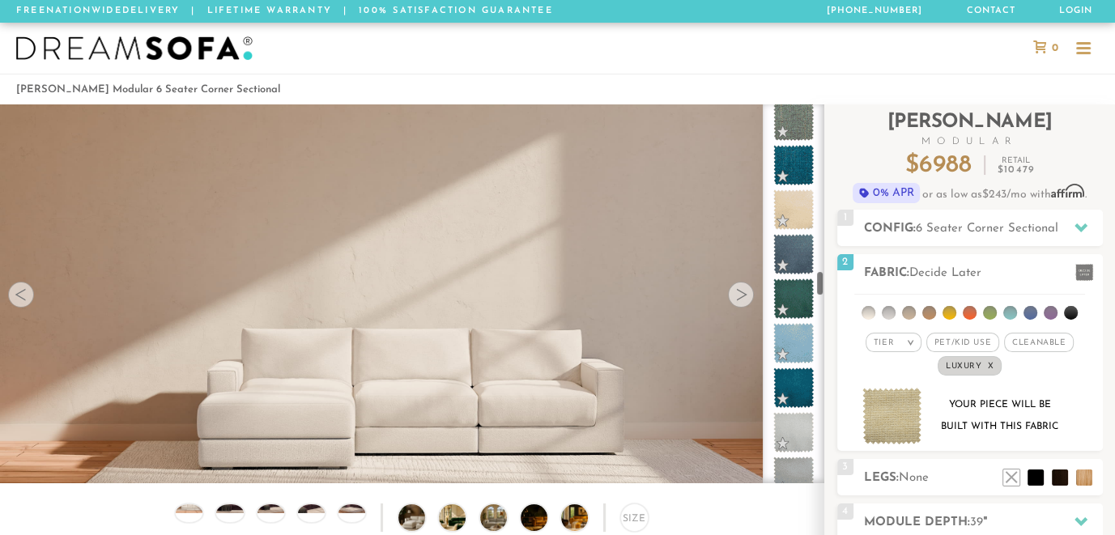
scroll to position [2552, 0]
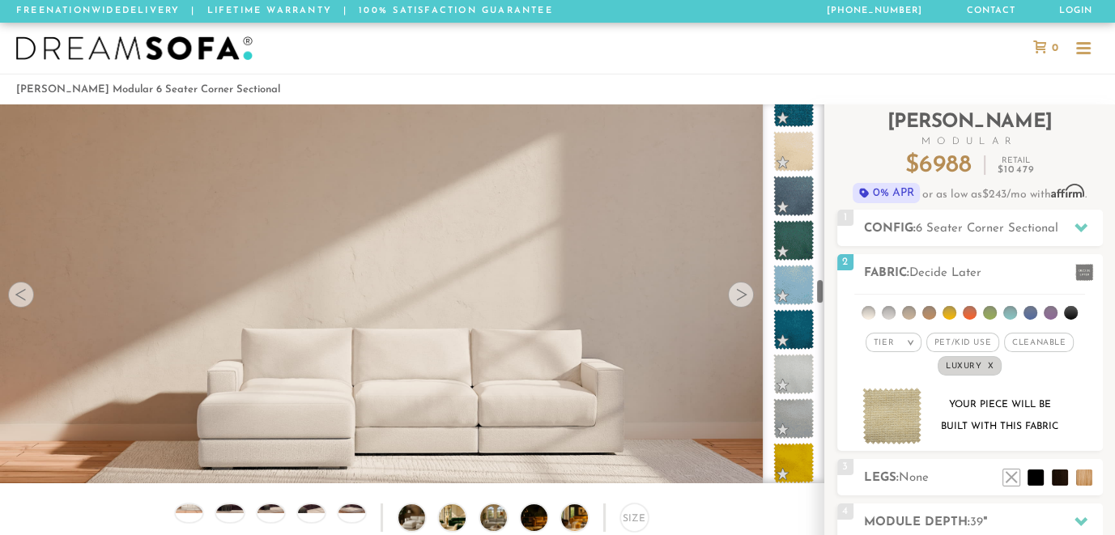
drag, startPoint x: 820, startPoint y: 352, endPoint x: 819, endPoint y: 283, distance: 68.9
click at [819, 283] on div "Tier 1 Tier 2 Tier 3 Tier 4 Tier 5" at bounding box center [794, 293] width 62 height 379
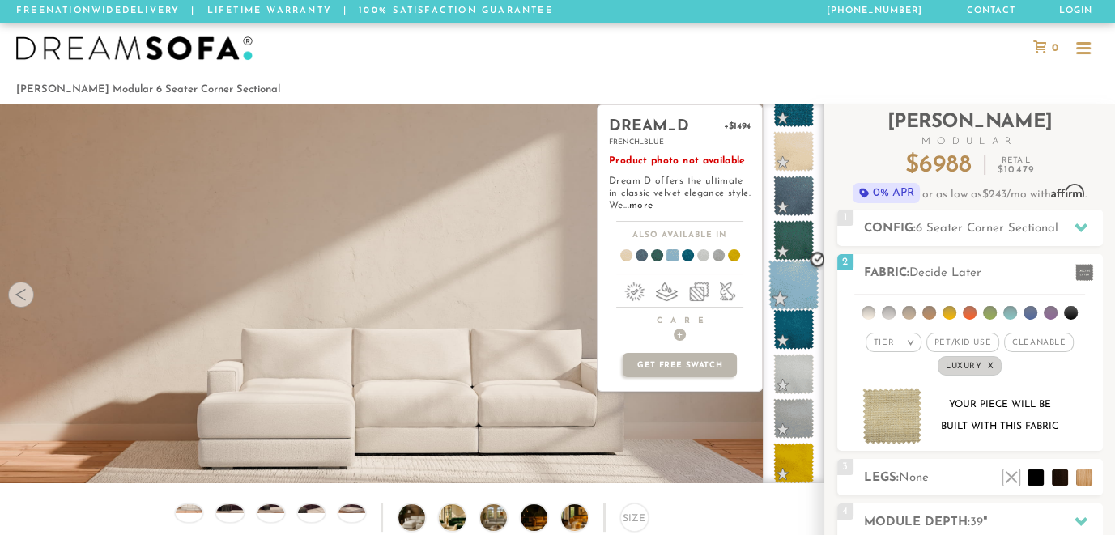
click at [800, 277] on span at bounding box center [794, 285] width 51 height 51
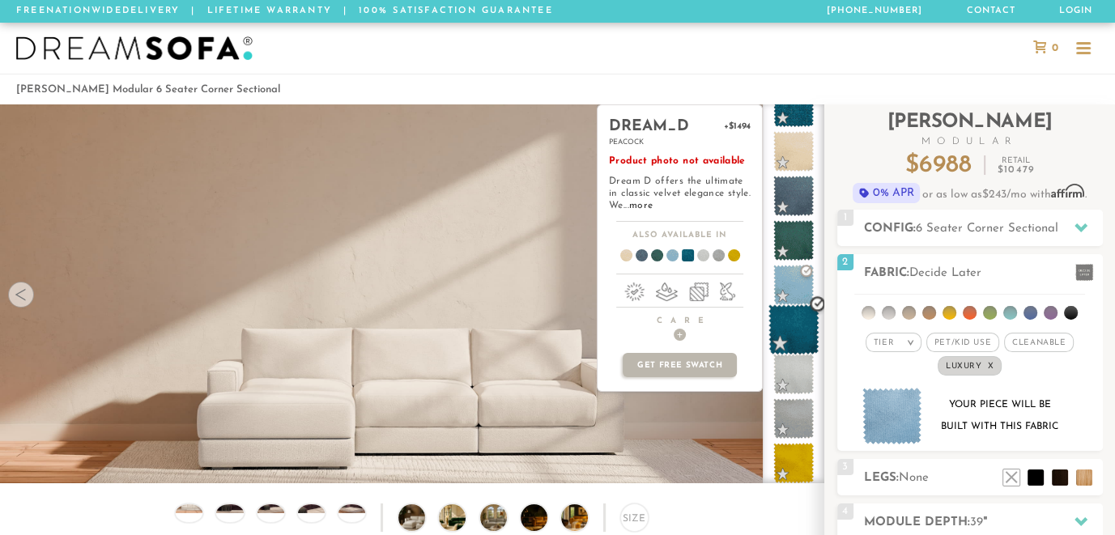
click at [795, 330] on span at bounding box center [794, 330] width 51 height 51
click at [654, 247] on span at bounding box center [651, 258] width 62 height 60
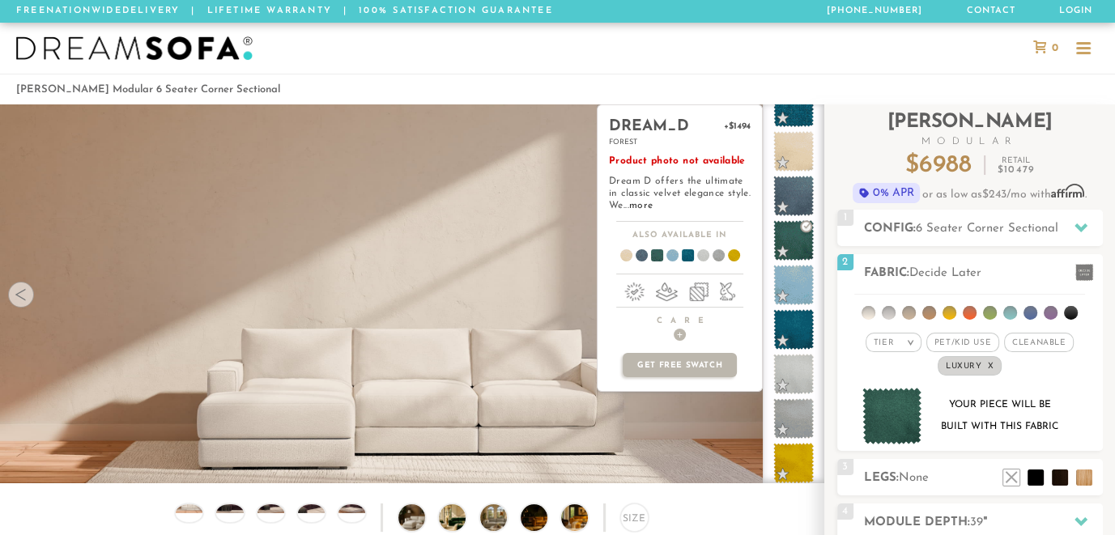
click at [689, 249] on span at bounding box center [681, 258] width 62 height 60
click at [650, 248] on ul at bounding box center [680, 259] width 164 height 23
click at [685, 251] on span at bounding box center [681, 258] width 62 height 60
click at [719, 247] on span at bounding box center [712, 258] width 62 height 60
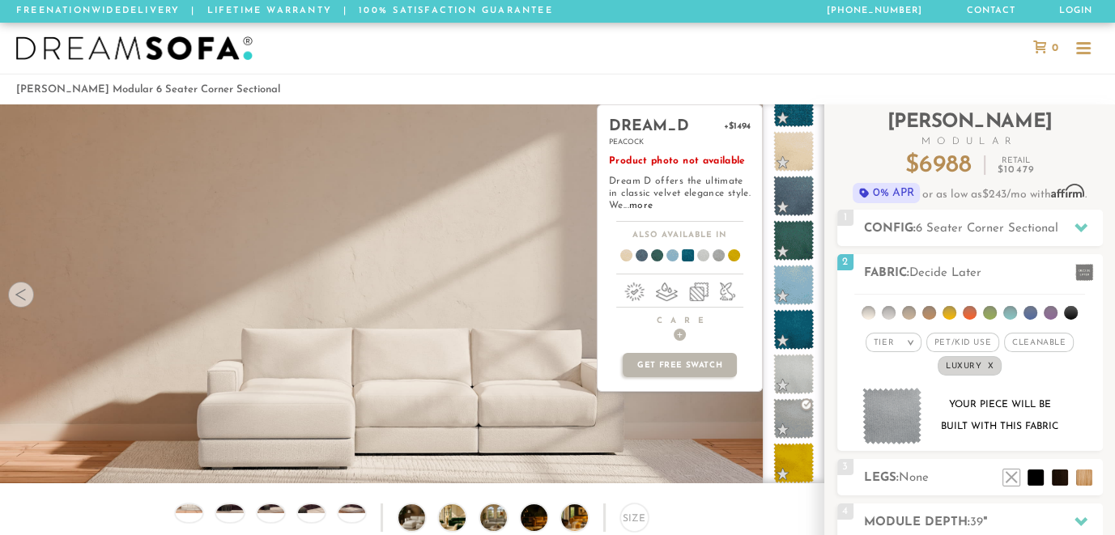
click at [687, 248] on span at bounding box center [681, 258] width 62 height 60
click at [689, 249] on span at bounding box center [681, 258] width 62 height 60
click at [654, 247] on span at bounding box center [651, 258] width 62 height 60
click at [671, 249] on span at bounding box center [666, 258] width 62 height 60
